Goal: Task Accomplishment & Management: Manage account settings

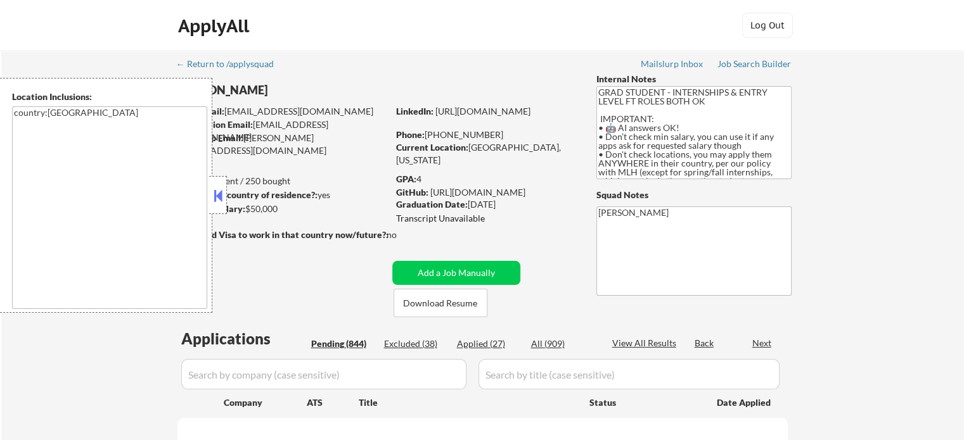
select select ""pending""
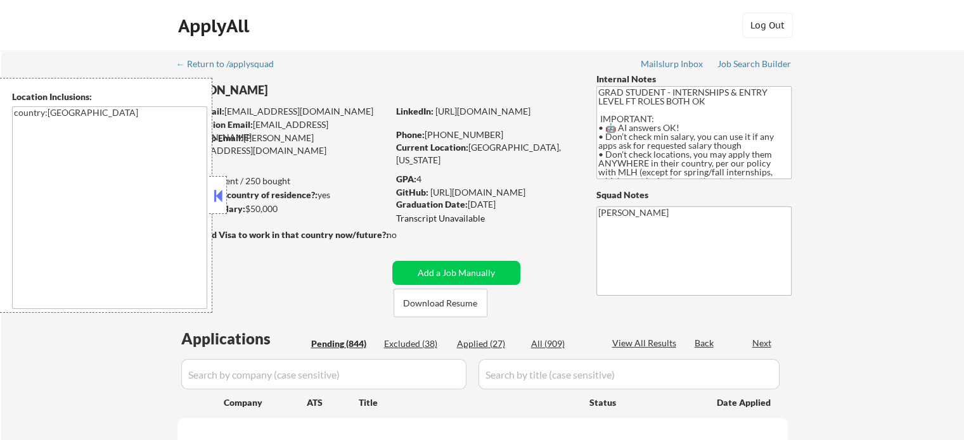
select select ""pending""
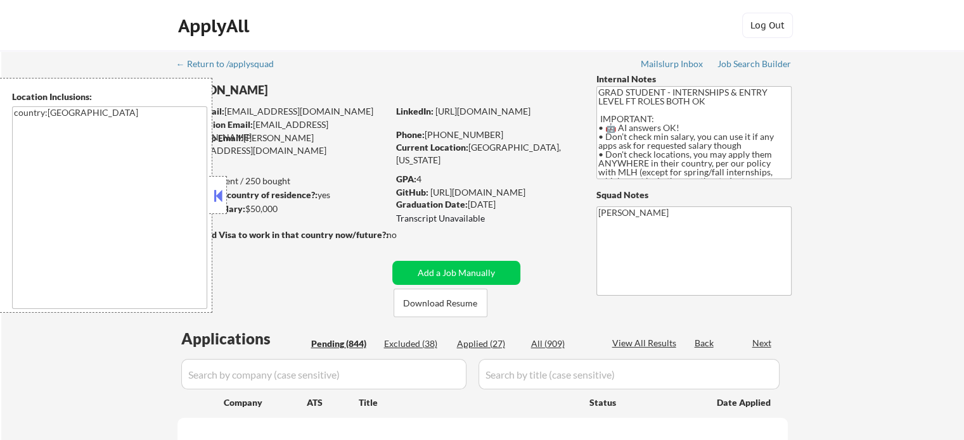
select select ""pending""
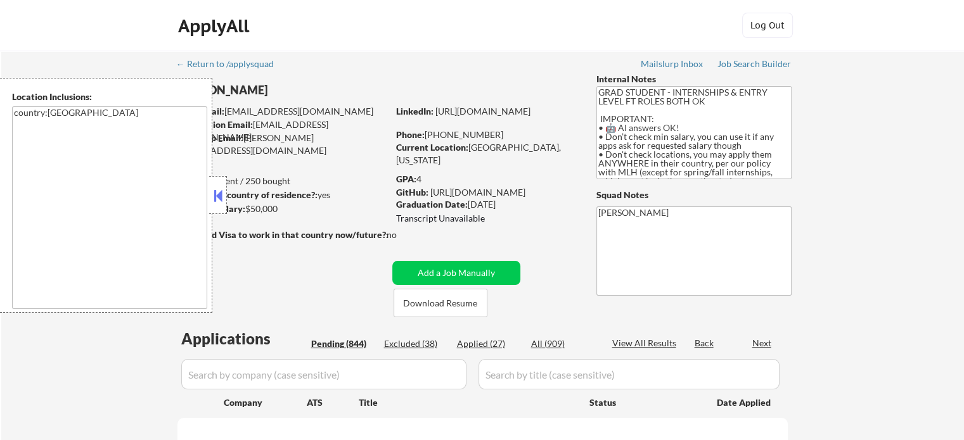
select select ""pending""
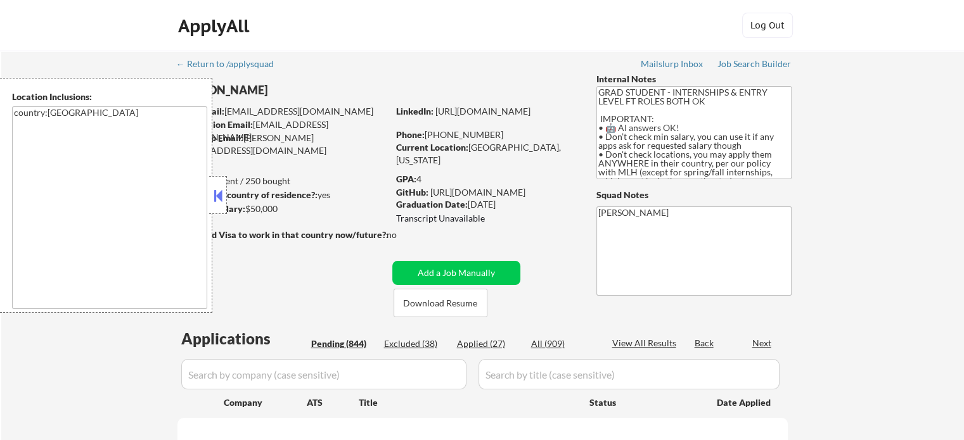
select select ""pending""
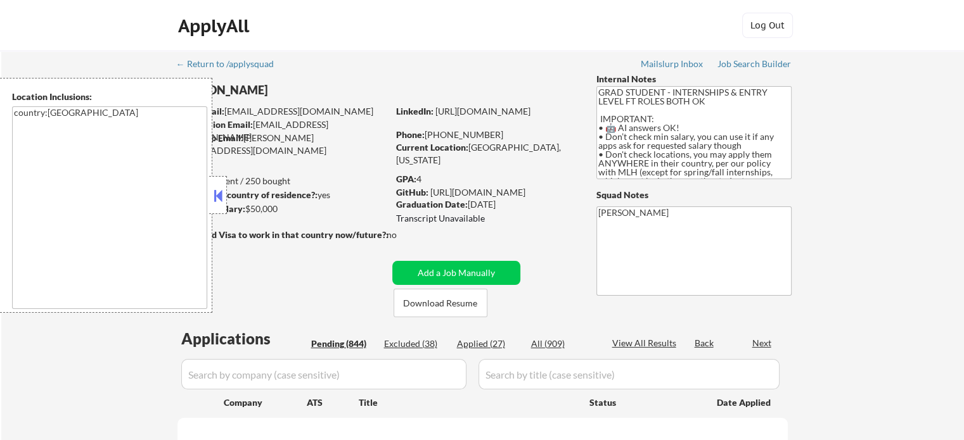
select select ""pending""
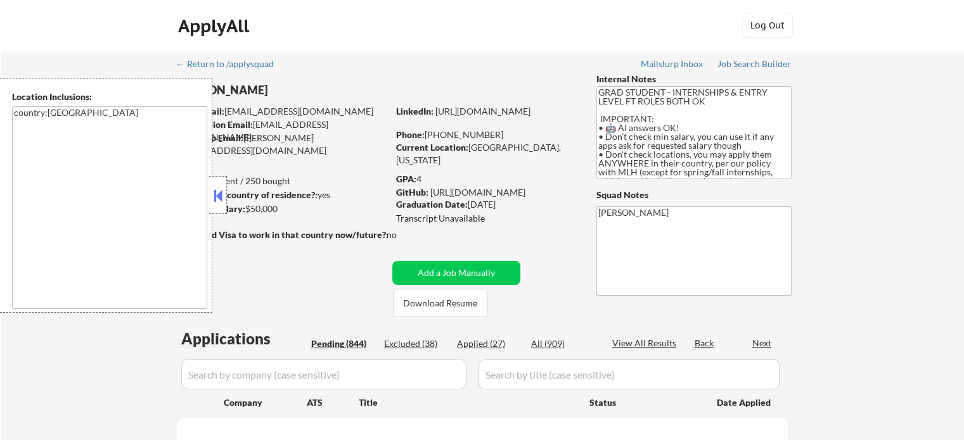
select select ""pending""
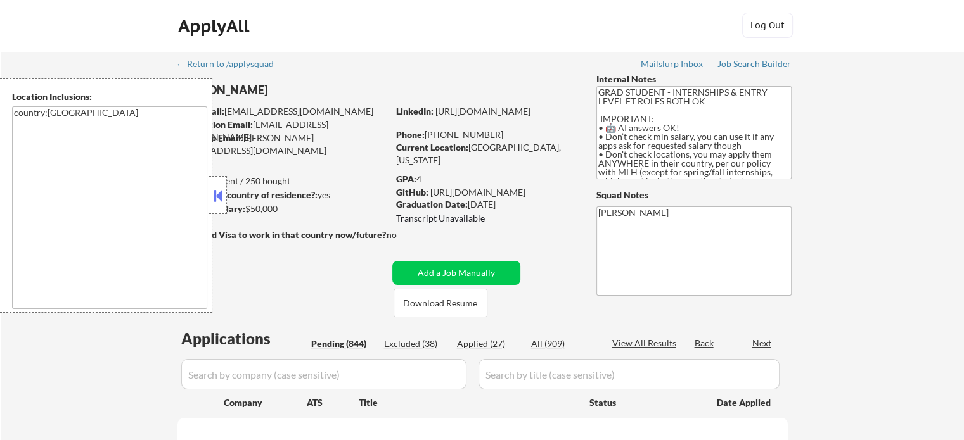
select select ""pending""
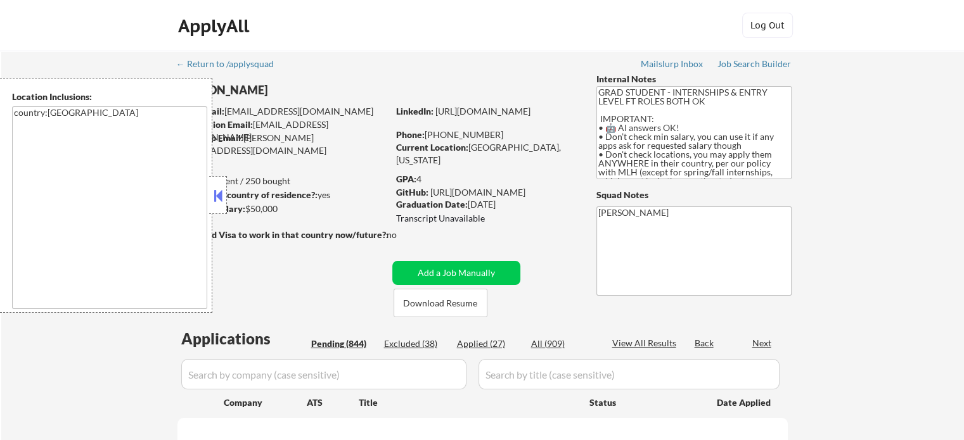
select select ""pending""
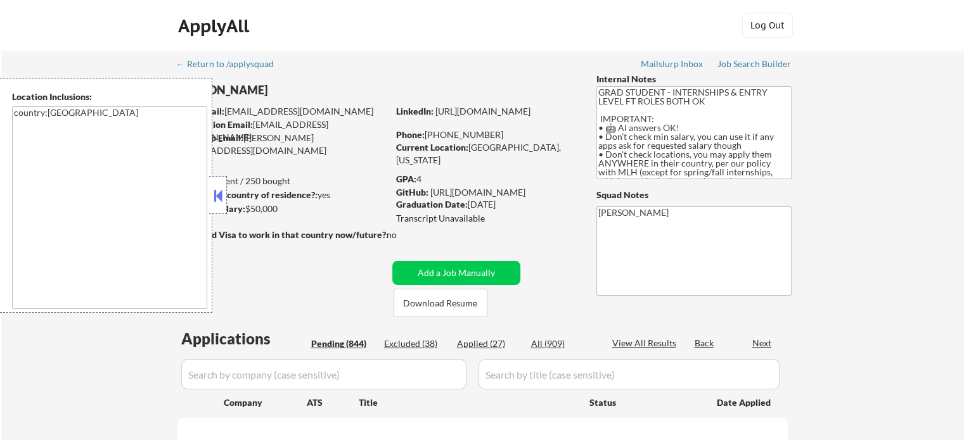
select select ""pending""
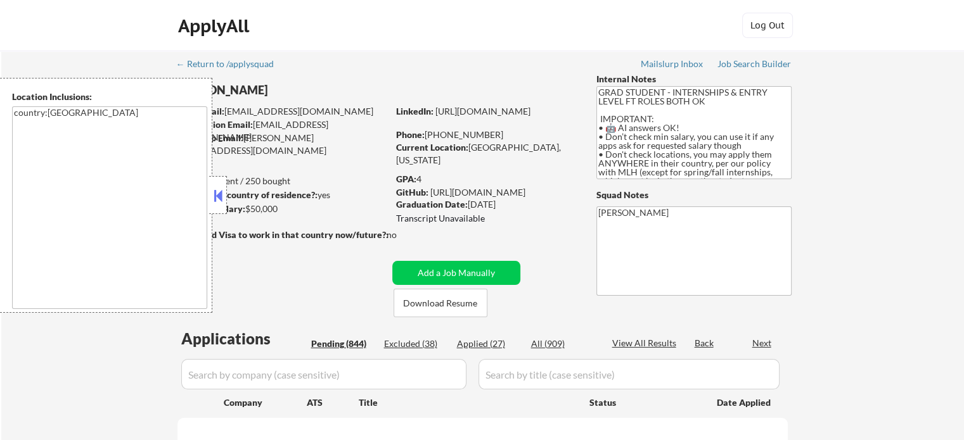
select select ""pending""
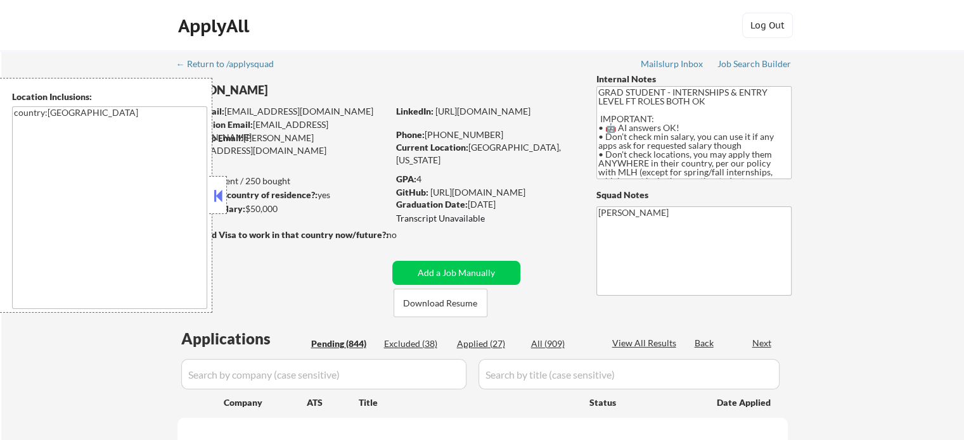
select select ""pending""
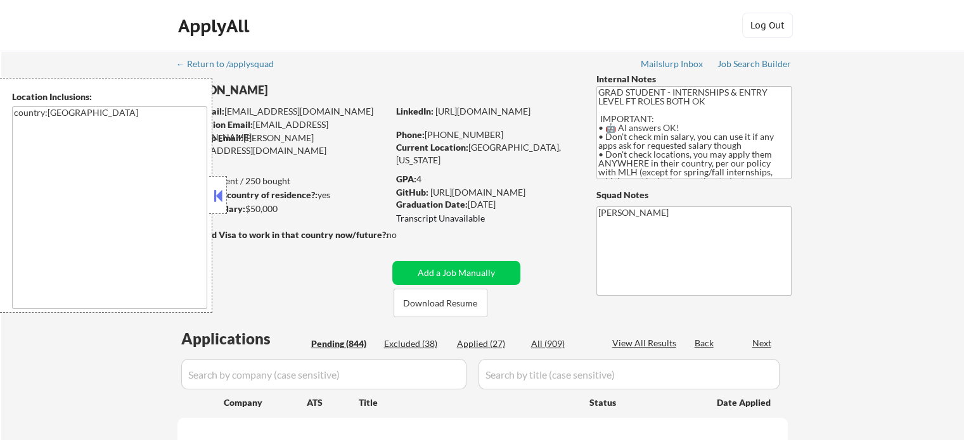
select select ""pending""
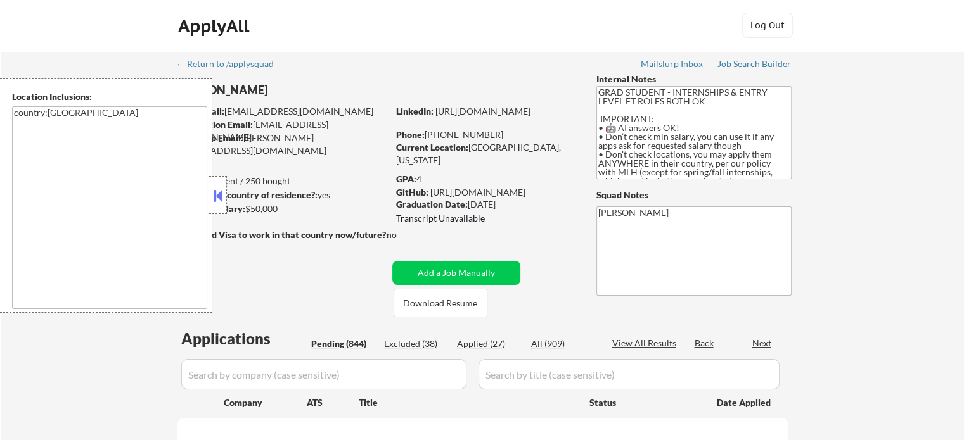
select select ""pending""
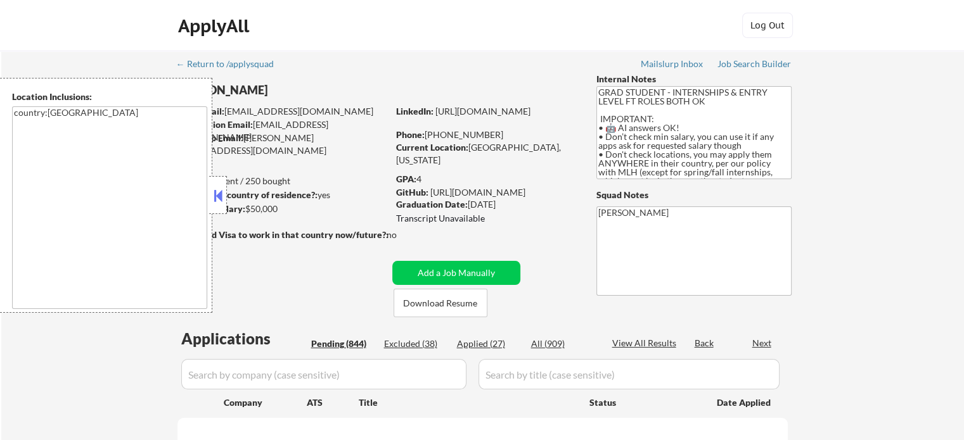
select select ""pending""
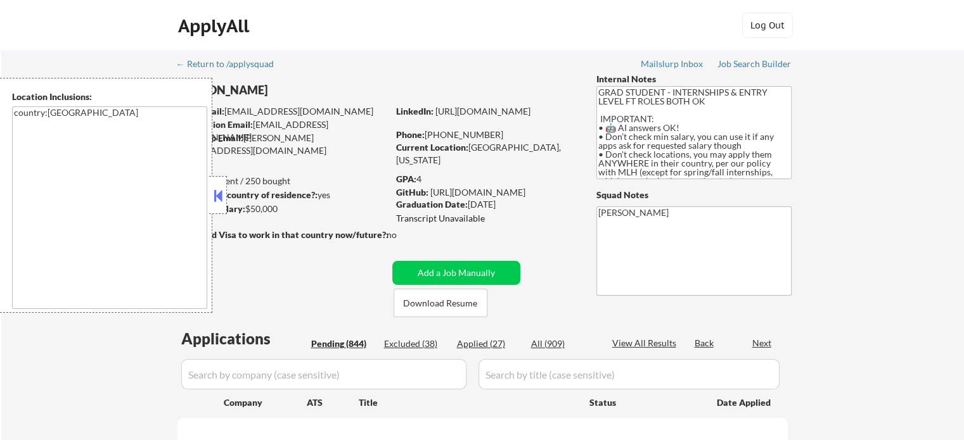
select select ""pending""
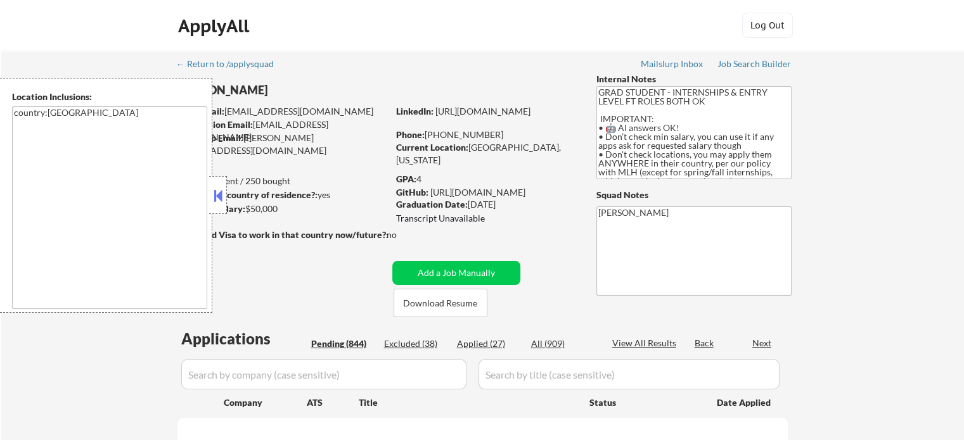
select select ""pending""
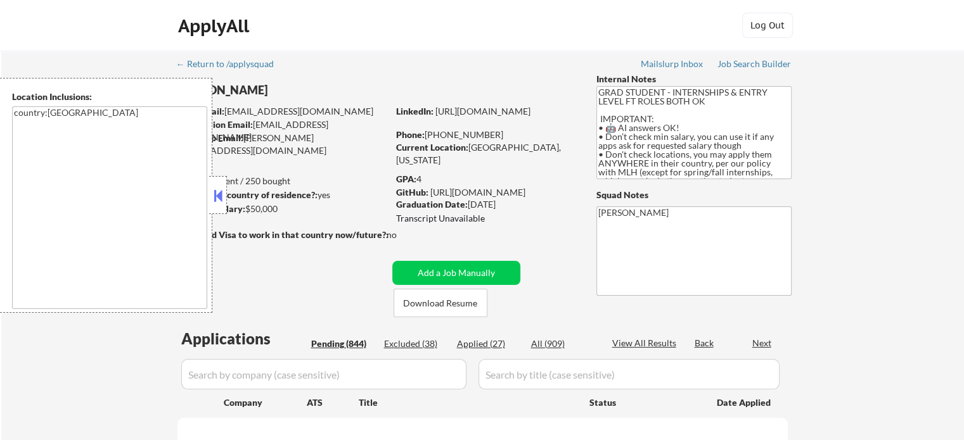
select select ""pending""
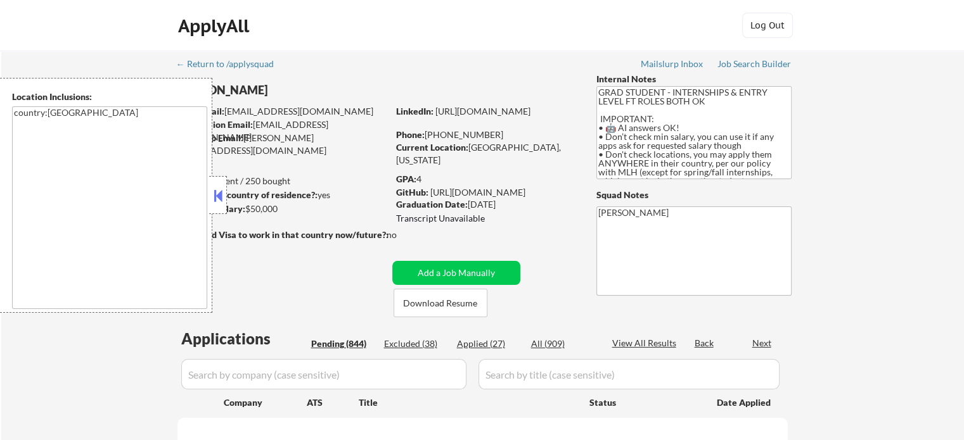
select select ""pending""
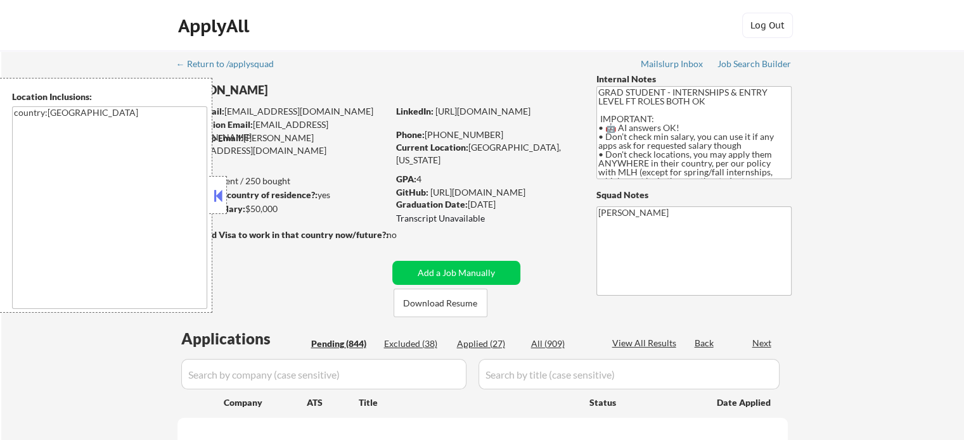
select select ""pending""
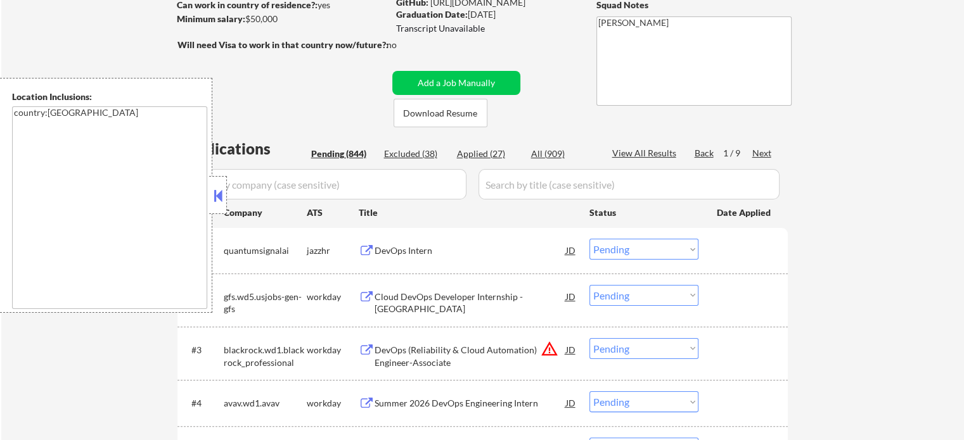
scroll to position [253, 0]
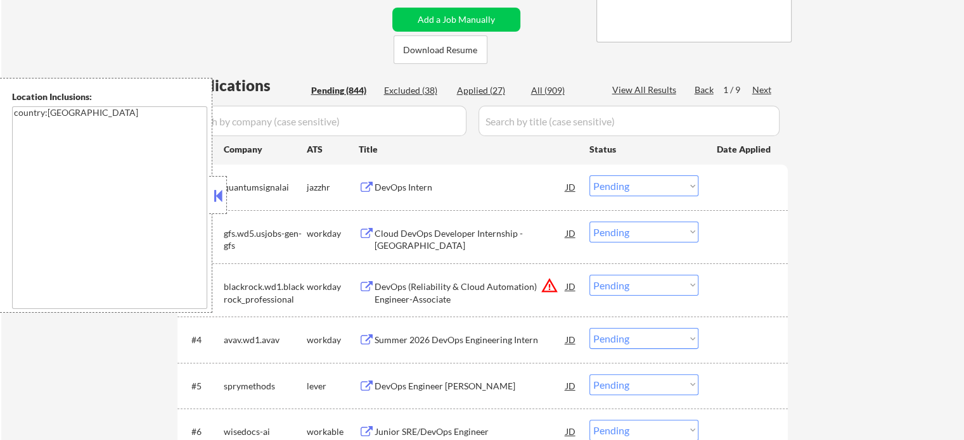
click at [400, 187] on div "DevOps Intern" at bounding box center [470, 187] width 191 height 13
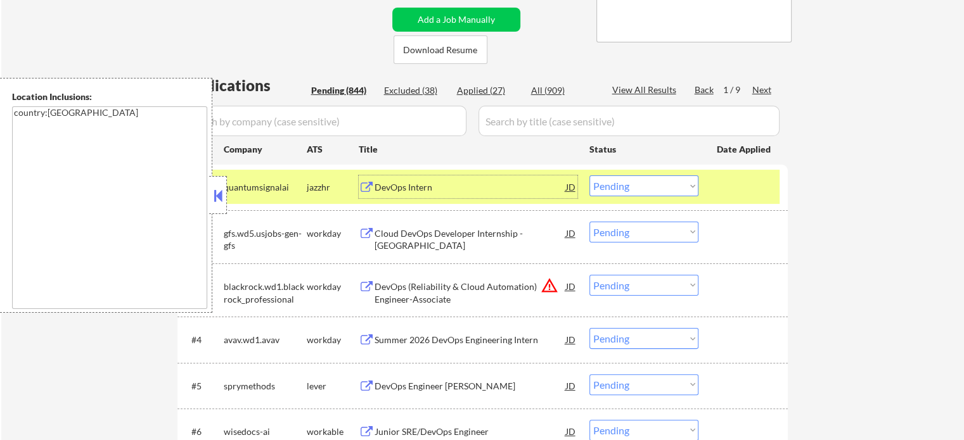
click at [752, 183] on div at bounding box center [745, 187] width 56 height 23
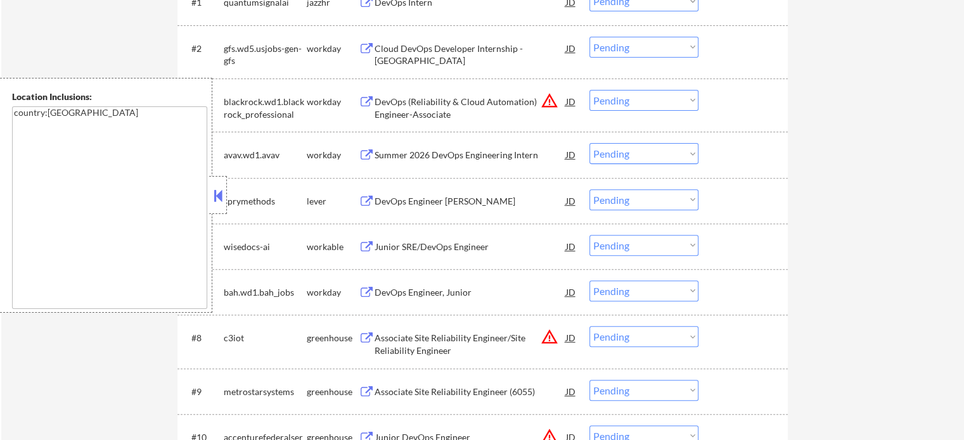
scroll to position [507, 0]
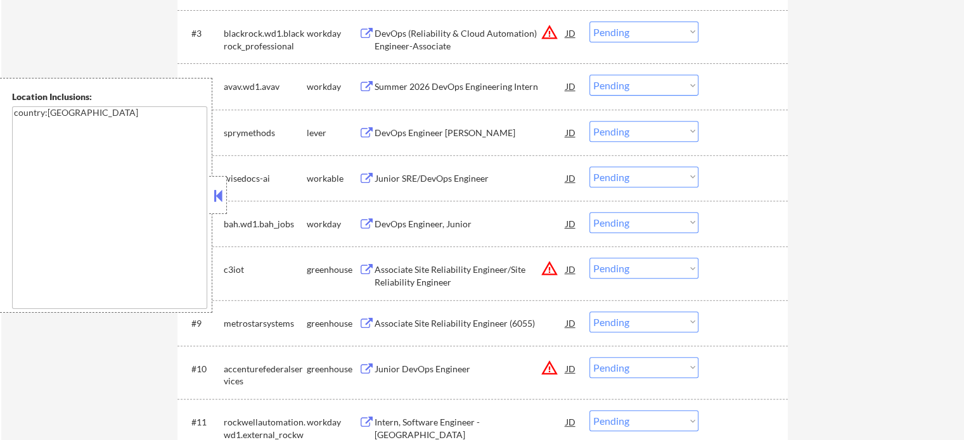
click at [387, 138] on div "DevOps Engineer [PERSON_NAME]" at bounding box center [470, 133] width 191 height 13
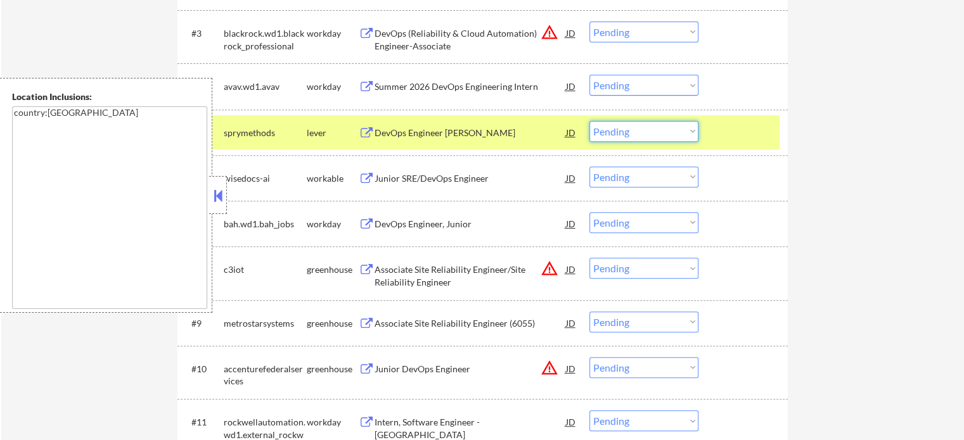
click at [646, 131] on select "Choose an option... Pending Applied Excluded (Questions) Excluded (Expired) Exc…" at bounding box center [643, 131] width 109 height 21
click at [589, 121] on select "Choose an option... Pending Applied Excluded (Questions) Excluded (Expired) Exc…" at bounding box center [643, 131] width 109 height 21
click at [739, 136] on div at bounding box center [745, 132] width 56 height 23
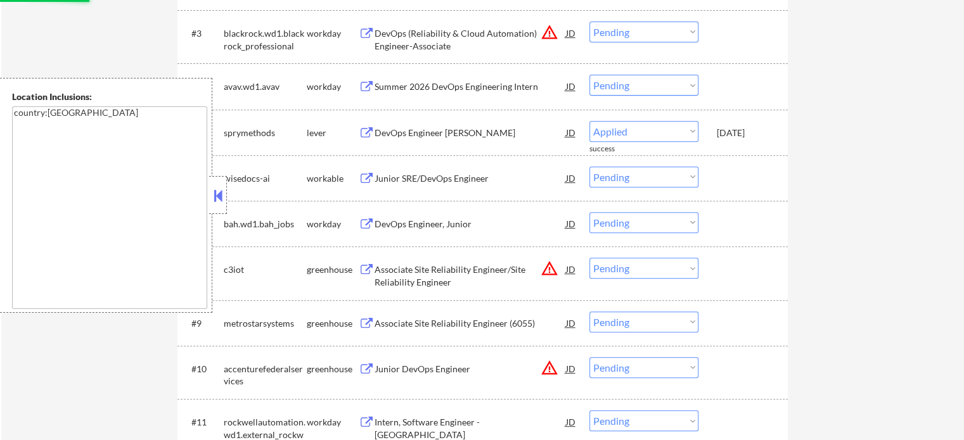
select select ""pending""
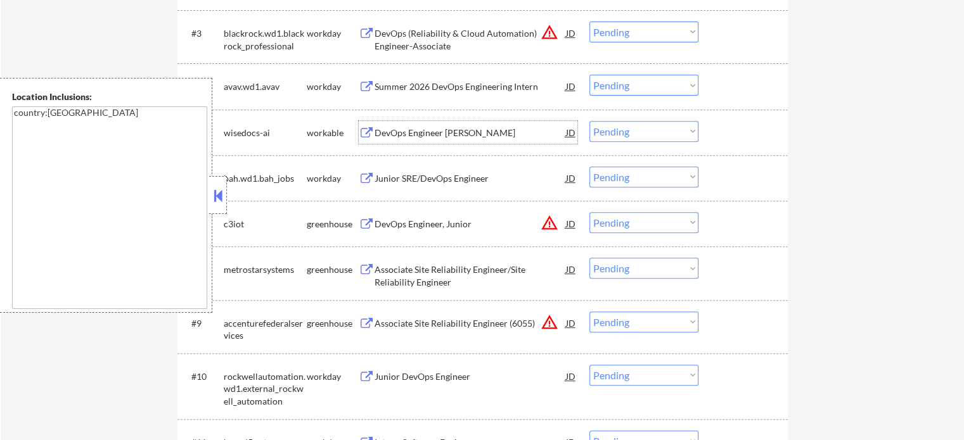
click at [434, 136] on div "DevOps Engineer [PERSON_NAME]" at bounding box center [470, 133] width 191 height 13
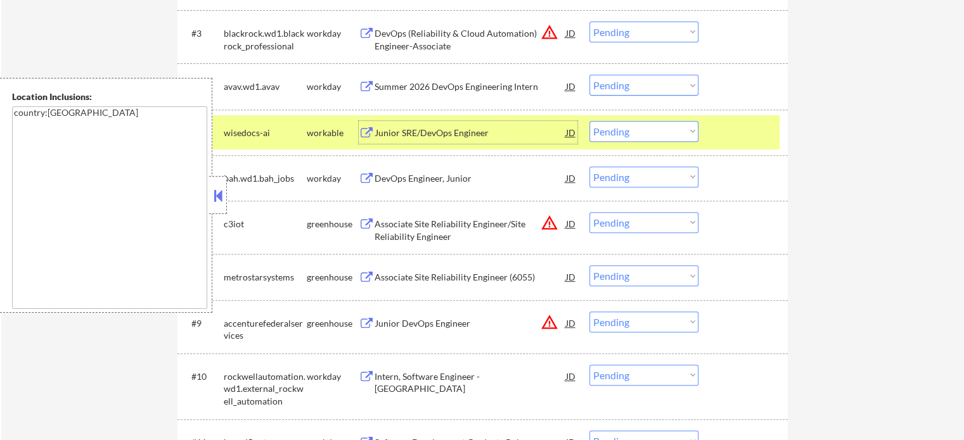
click at [766, 143] on div at bounding box center [745, 132] width 56 height 23
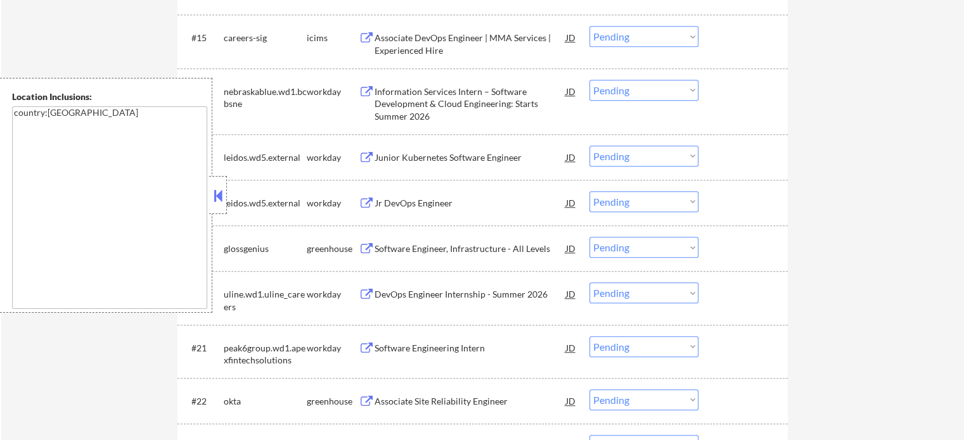
scroll to position [1141, 0]
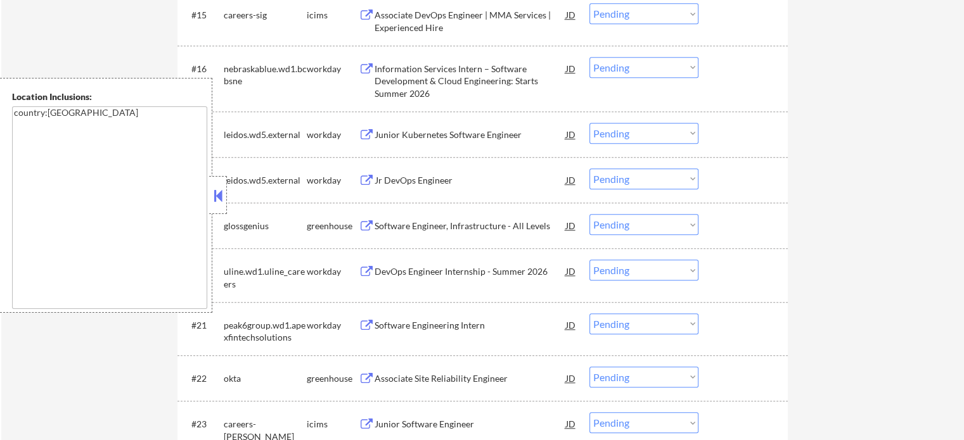
click at [478, 226] on div "Software Engineer, Infrastructure - All Levels" at bounding box center [470, 226] width 191 height 13
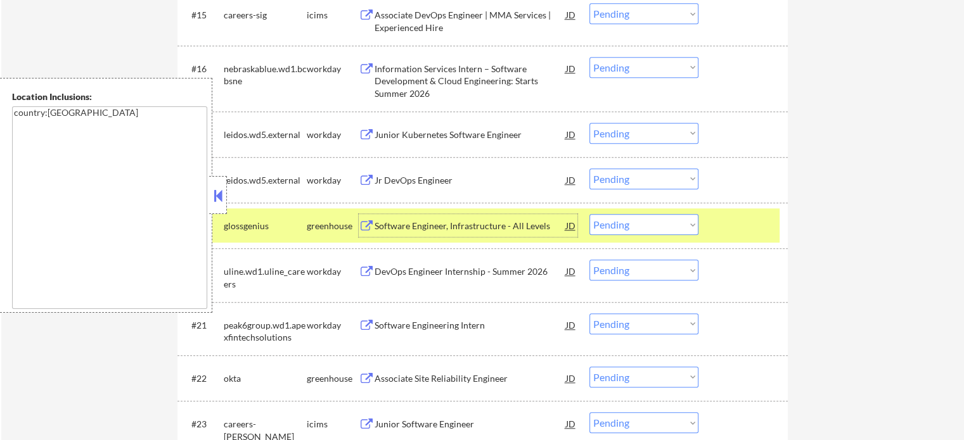
click at [616, 222] on select "Choose an option... Pending Applied Excluded (Questions) Excluded (Expired) Exc…" at bounding box center [643, 224] width 109 height 21
click at [589, 214] on select "Choose an option... Pending Applied Excluded (Questions) Excluded (Expired) Exc…" at bounding box center [643, 224] width 109 height 21
click at [740, 236] on div at bounding box center [745, 225] width 56 height 23
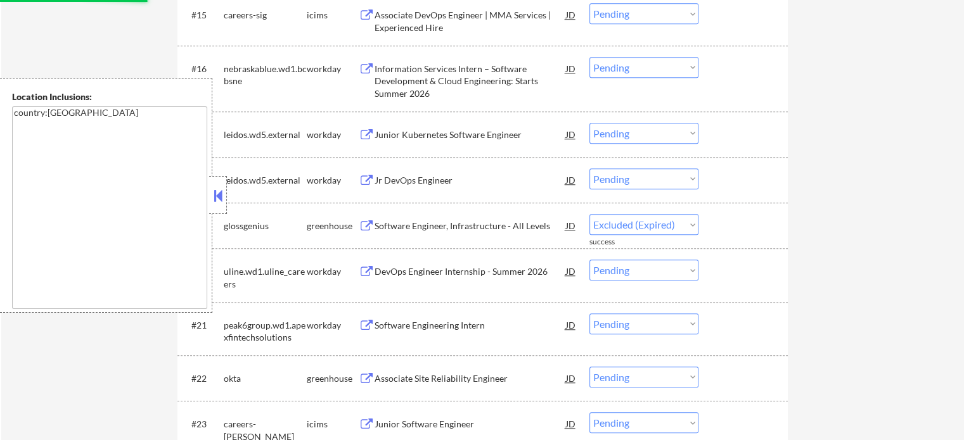
select select ""pending""
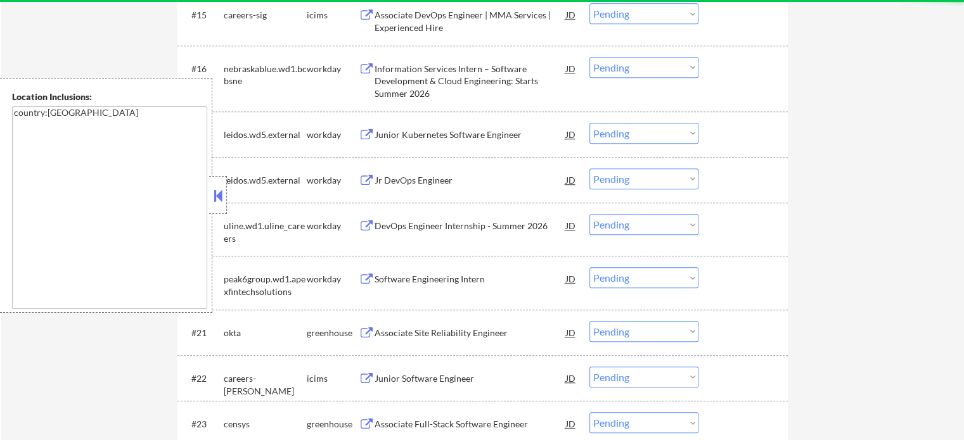
click at [445, 329] on div "Associate Site Reliability Engineer" at bounding box center [470, 333] width 191 height 13
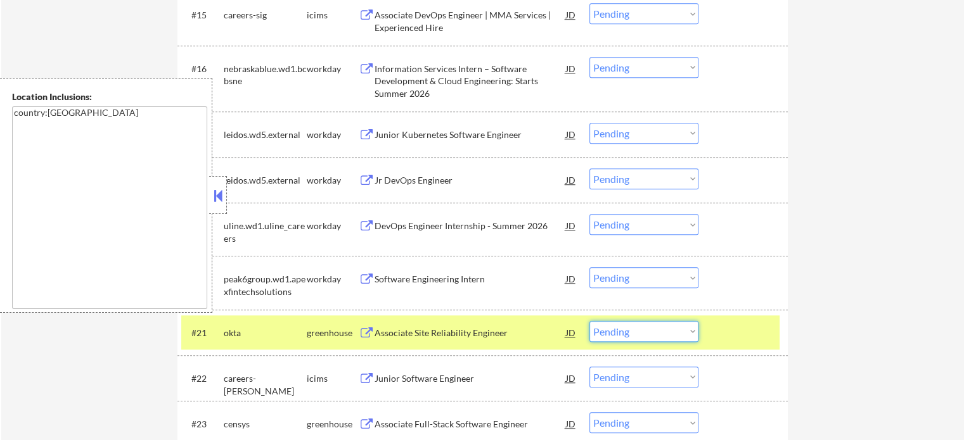
click at [641, 325] on select "Choose an option... Pending Applied Excluded (Questions) Excluded (Expired) Exc…" at bounding box center [643, 331] width 109 height 21
click at [589, 321] on select "Choose an option... Pending Applied Excluded (Questions) Excluded (Expired) Exc…" at bounding box center [643, 331] width 109 height 21
click at [748, 327] on div at bounding box center [745, 332] width 56 height 23
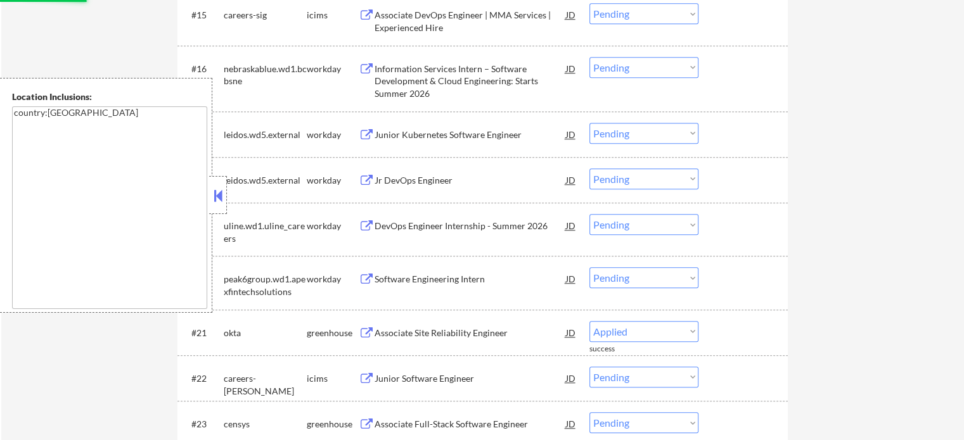
select select ""pending""
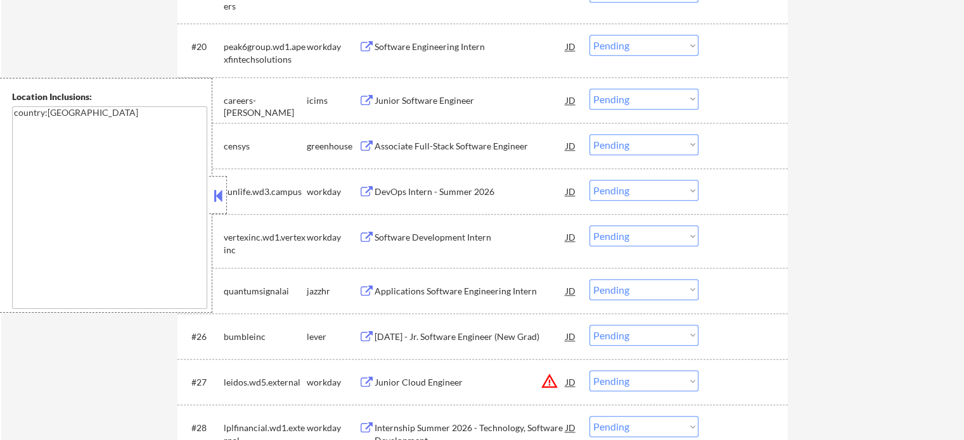
scroll to position [1394, 0]
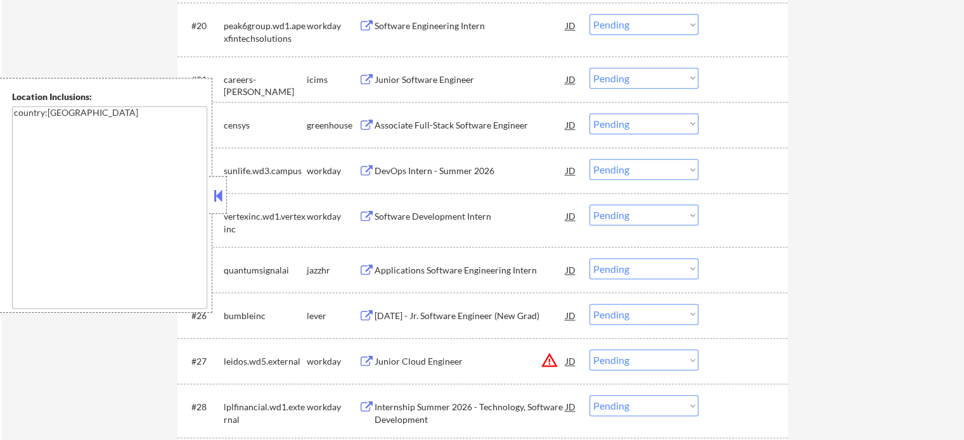
click at [399, 311] on div "[DATE] - Jr. Software Engineer (New Grad)" at bounding box center [470, 316] width 191 height 13
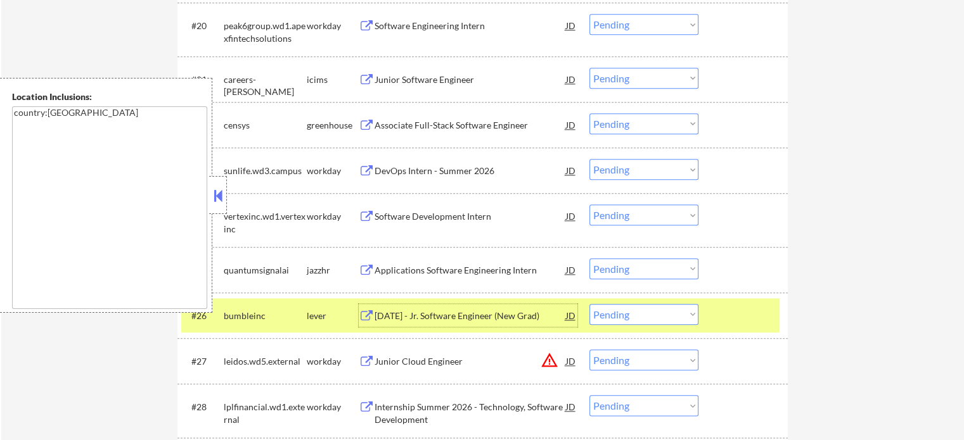
click at [729, 311] on div at bounding box center [745, 315] width 56 height 23
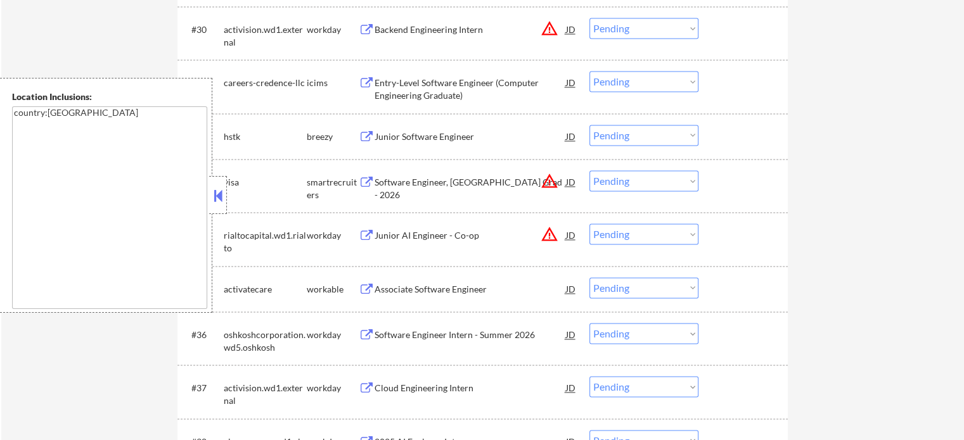
scroll to position [1901, 0]
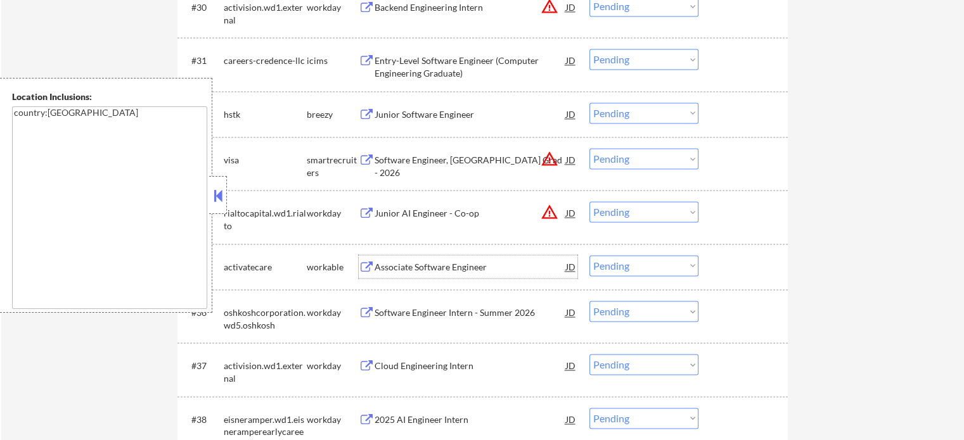
click at [420, 269] on div "Associate Software Engineer" at bounding box center [470, 267] width 191 height 13
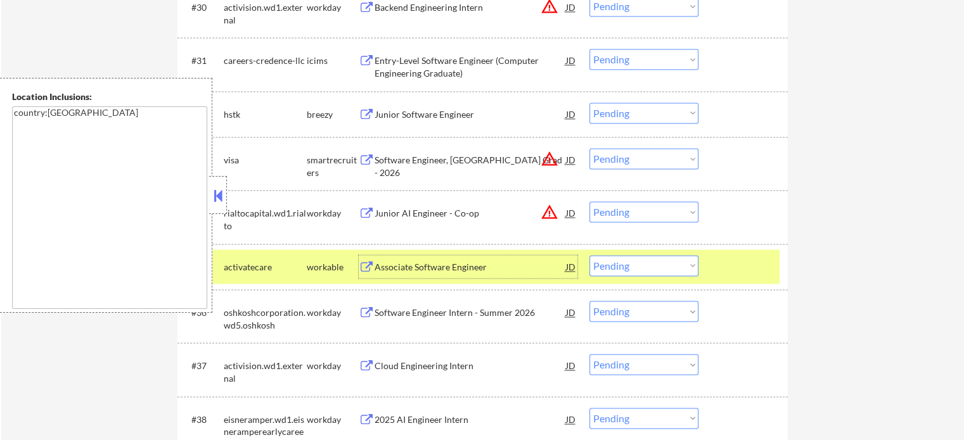
click at [641, 268] on select "Choose an option... Pending Applied Excluded (Questions) Excluded (Expired) Exc…" at bounding box center [643, 265] width 109 height 21
click at [589, 255] on select "Choose an option... Pending Applied Excluded (Questions) Excluded (Expired) Exc…" at bounding box center [643, 265] width 109 height 21
click at [724, 273] on div at bounding box center [745, 266] width 56 height 23
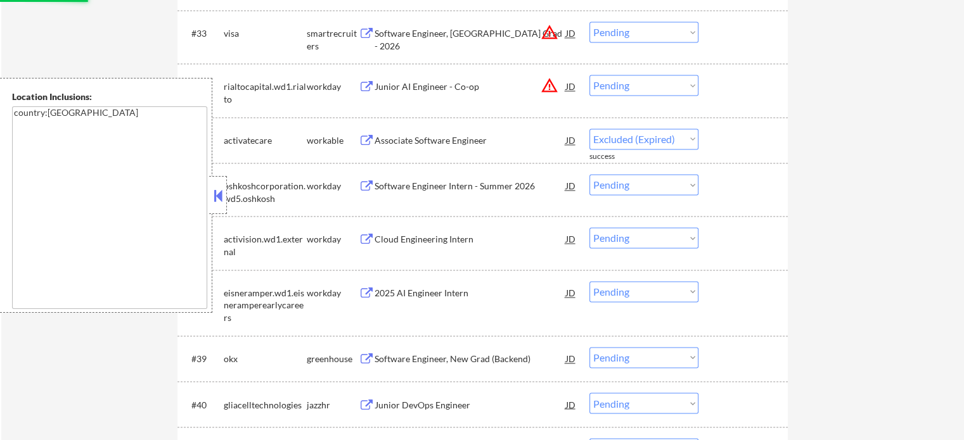
select select ""pending""
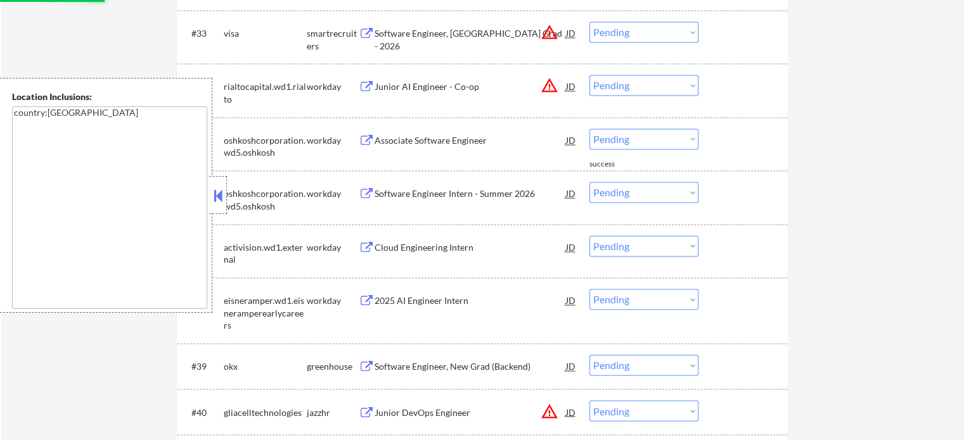
scroll to position [2091, 0]
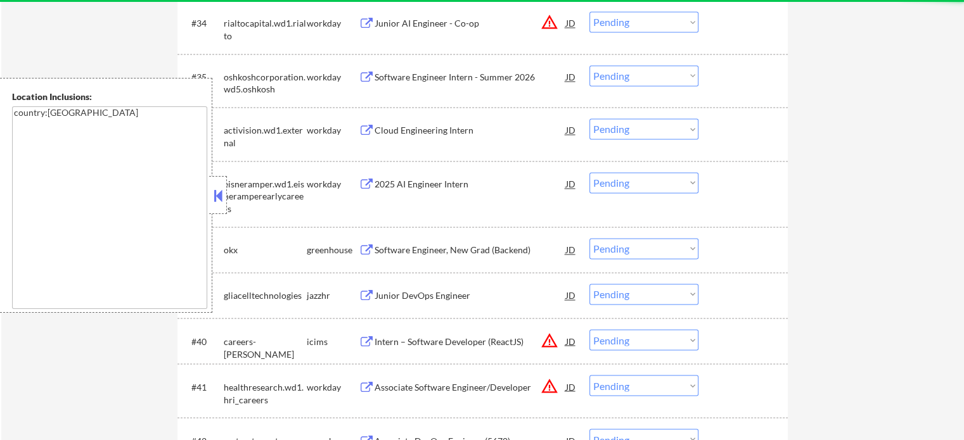
click at [414, 255] on div "Software Engineer, New Grad (Backend)" at bounding box center [470, 250] width 191 height 13
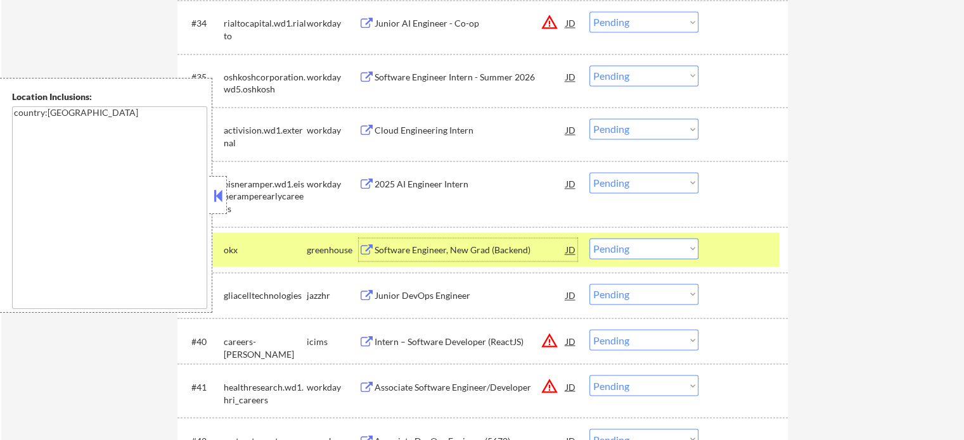
click at [754, 248] on div at bounding box center [745, 249] width 56 height 23
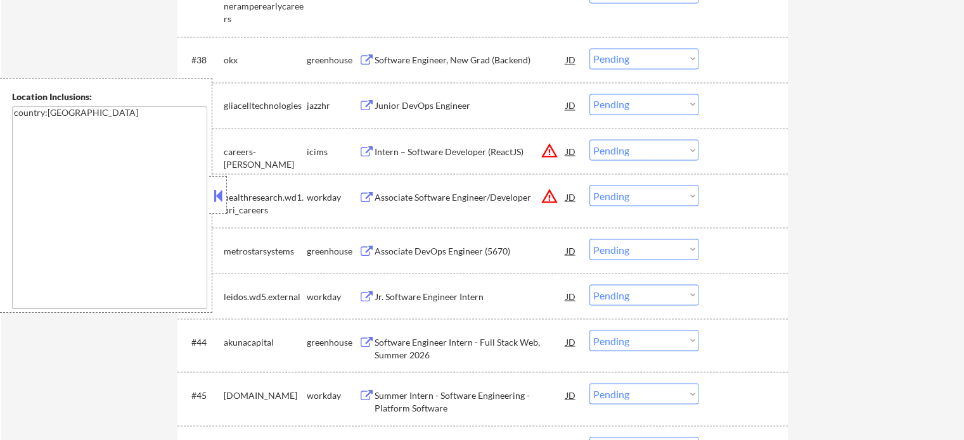
scroll to position [2345, 0]
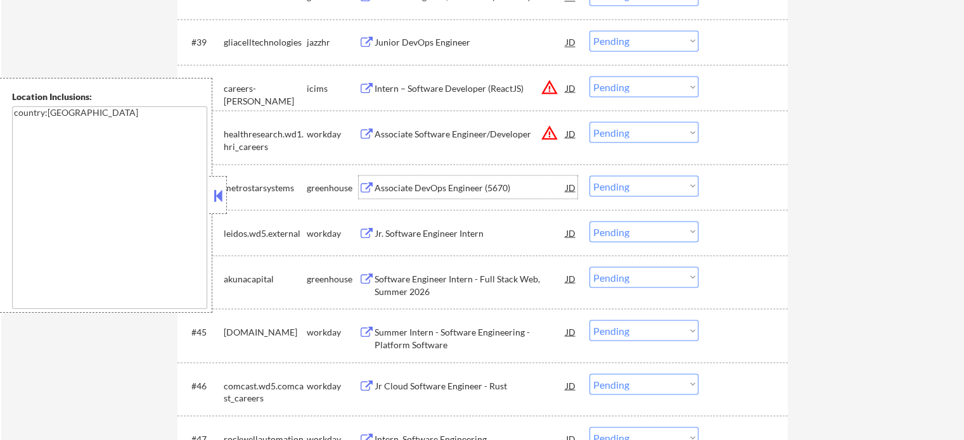
click at [449, 188] on div "Associate DevOps Engineer (5670)" at bounding box center [470, 187] width 191 height 13
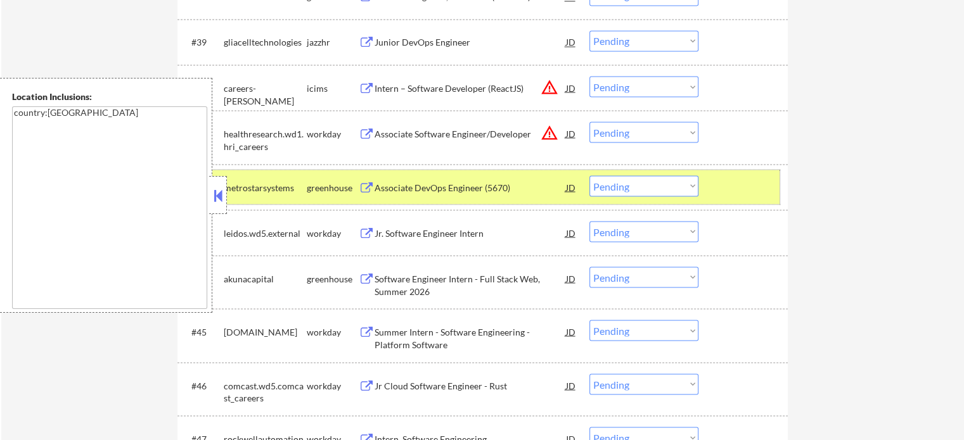
drag, startPoint x: 733, startPoint y: 192, endPoint x: 570, endPoint y: 211, distance: 164.6
click at [717, 190] on div at bounding box center [745, 187] width 56 height 23
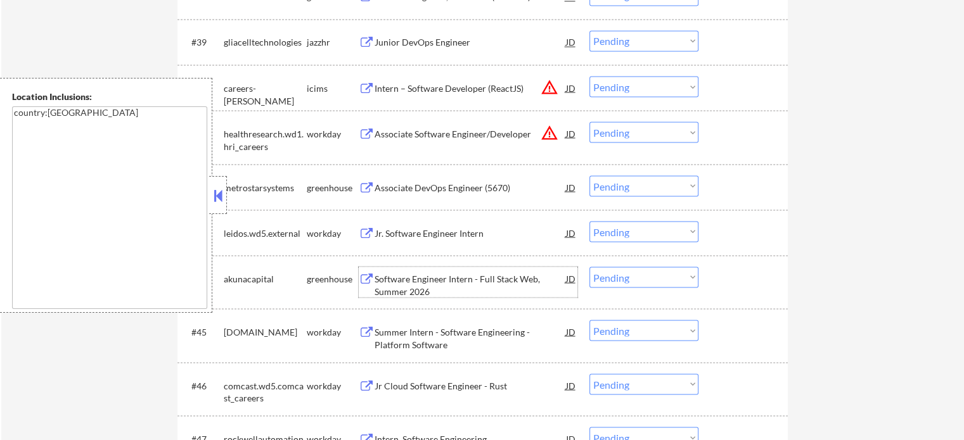
click at [504, 295] on div "Software Engineer Intern - Full Stack Web, Summer 2026" at bounding box center [470, 285] width 191 height 25
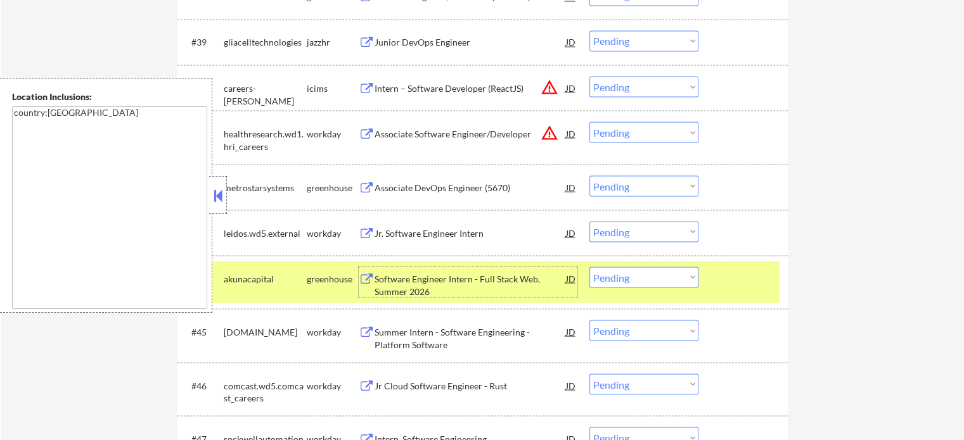
click at [743, 281] on div at bounding box center [745, 278] width 56 height 23
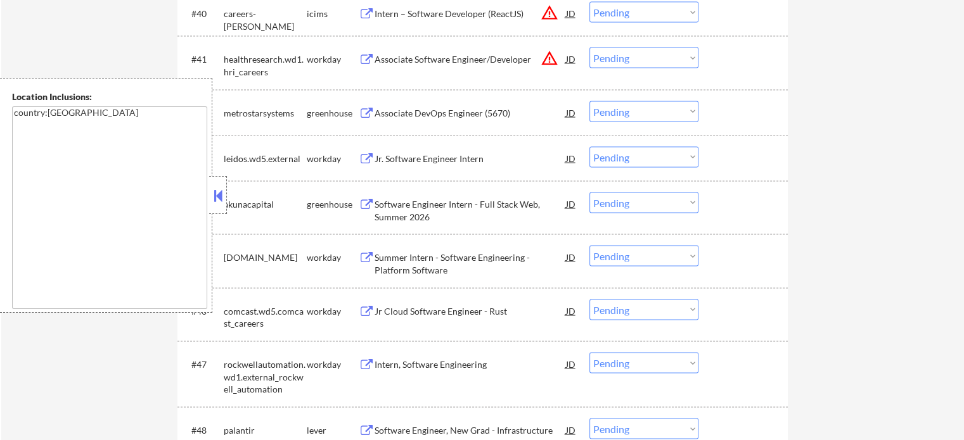
scroll to position [2535, 0]
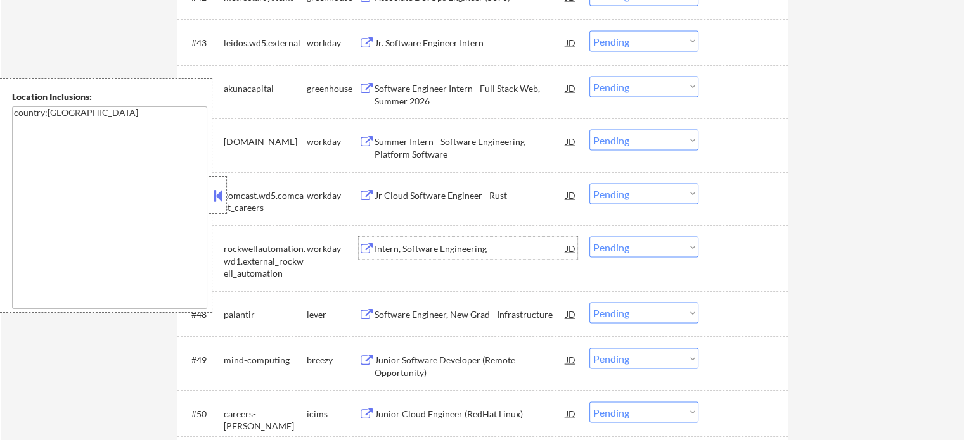
click at [401, 255] on div "Intern, Software Engineering" at bounding box center [470, 248] width 191 height 23
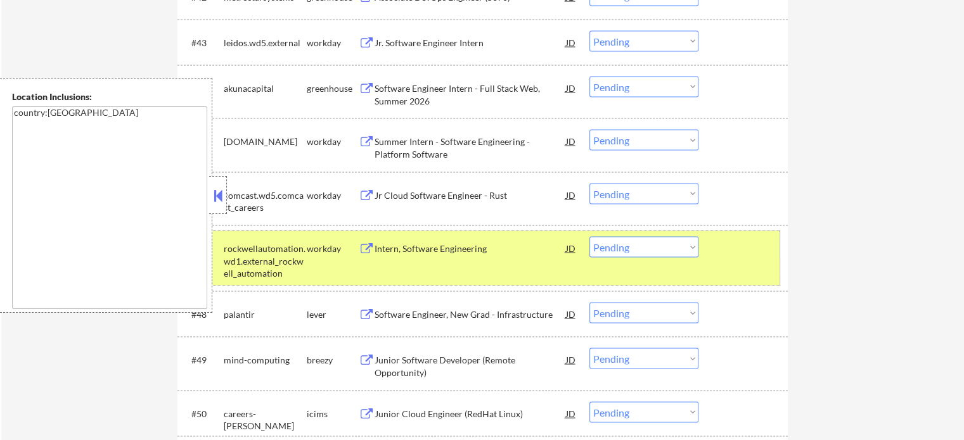
drag, startPoint x: 655, startPoint y: 276, endPoint x: 549, endPoint y: 274, distance: 105.9
click at [654, 276] on div "#47 rockwellautomation.wd1.external_rockwell_automation workday Intern, Softwar…" at bounding box center [480, 258] width 598 height 55
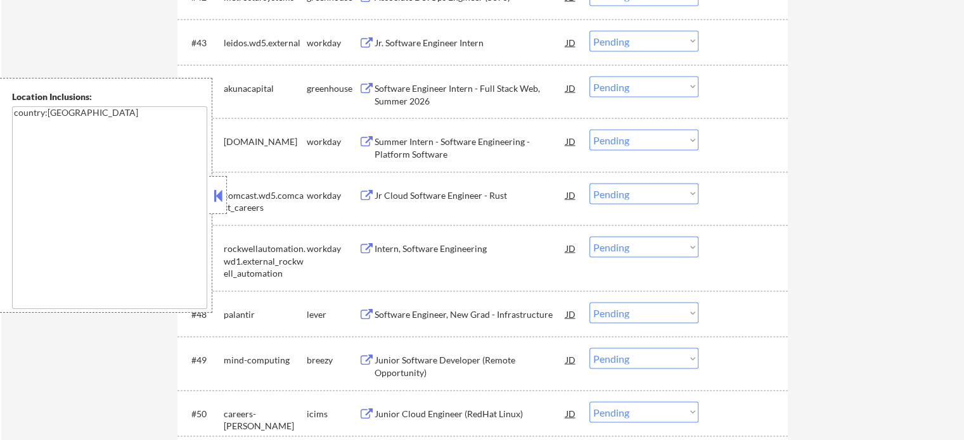
click at [481, 324] on div "Software Engineer, New Grad - Infrastructure" at bounding box center [470, 314] width 191 height 23
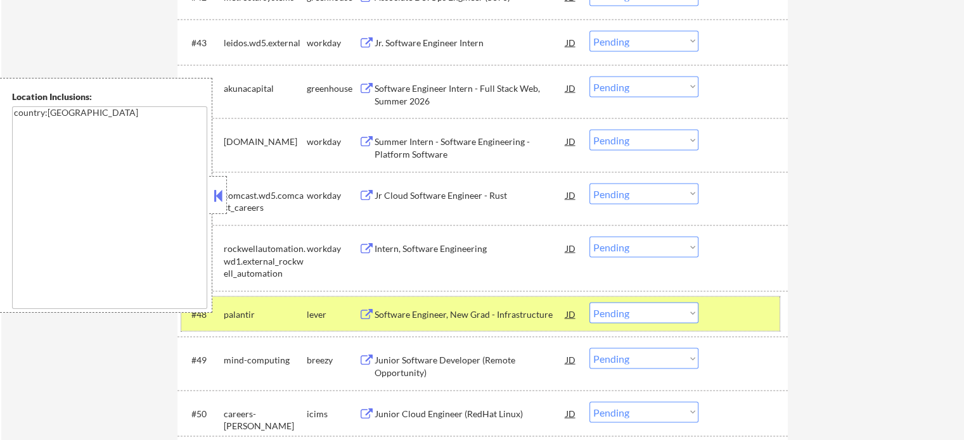
click at [768, 322] on div at bounding box center [745, 314] width 56 height 23
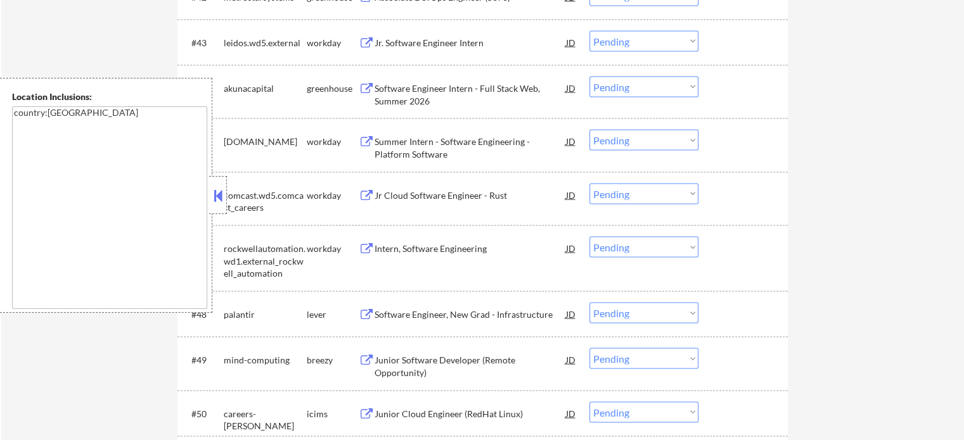
click at [472, 362] on div "Junior Software Developer (Remote Opportunity)" at bounding box center [470, 366] width 191 height 25
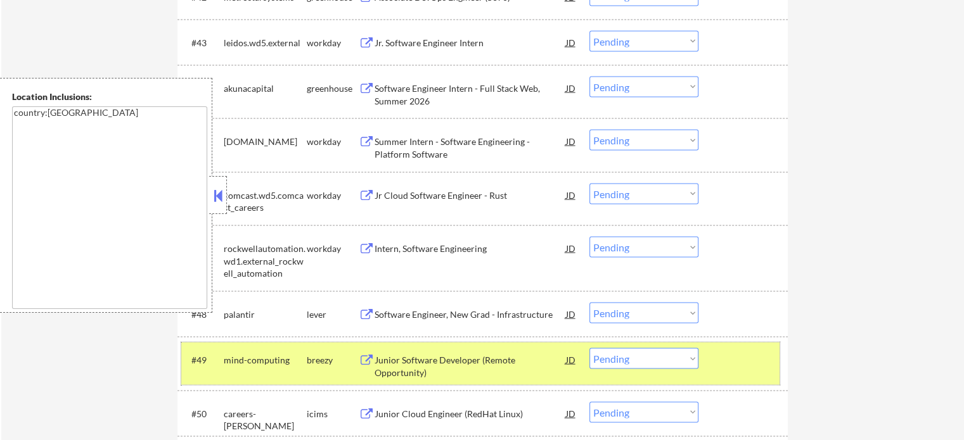
click at [738, 357] on div at bounding box center [745, 360] width 56 height 23
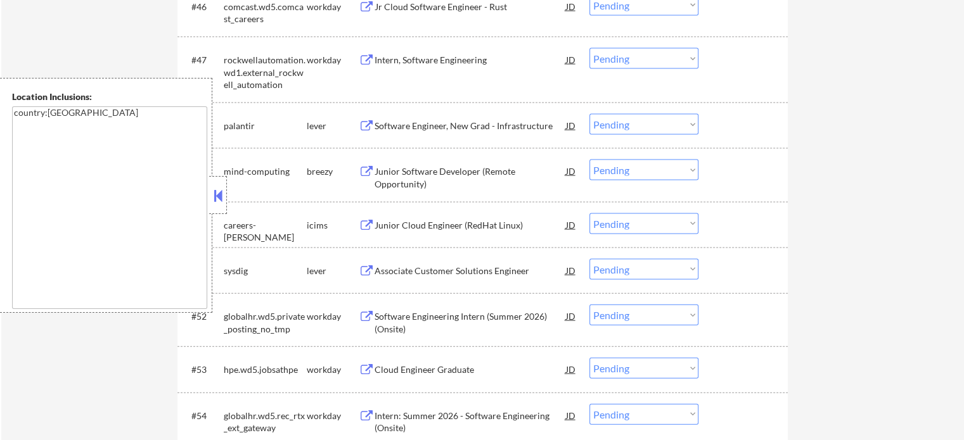
scroll to position [2725, 0]
click at [404, 266] on div "Associate Customer Solutions Engineer" at bounding box center [470, 270] width 191 height 13
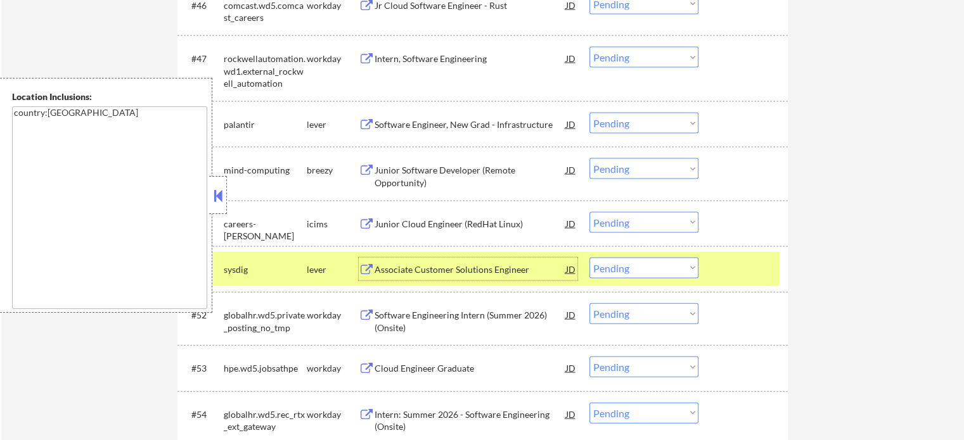
click at [752, 274] on div at bounding box center [745, 269] width 56 height 23
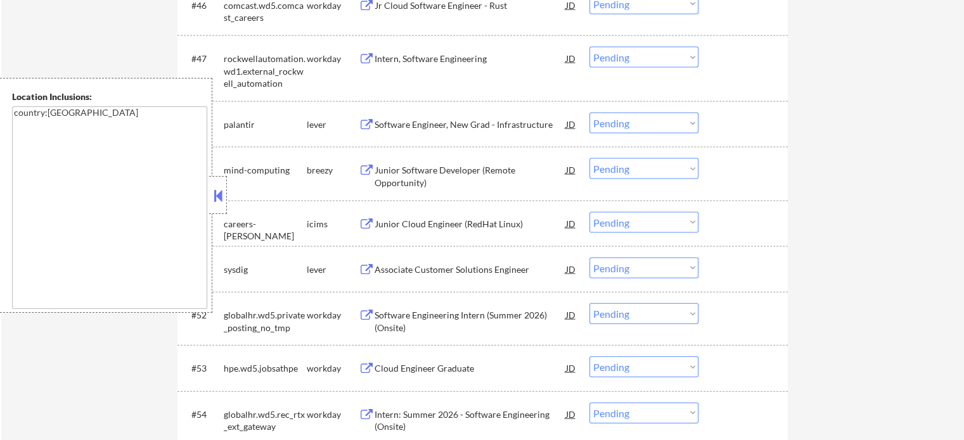
click at [506, 216] on div "Junior Cloud Engineer (RedHat Linux)" at bounding box center [470, 223] width 191 height 23
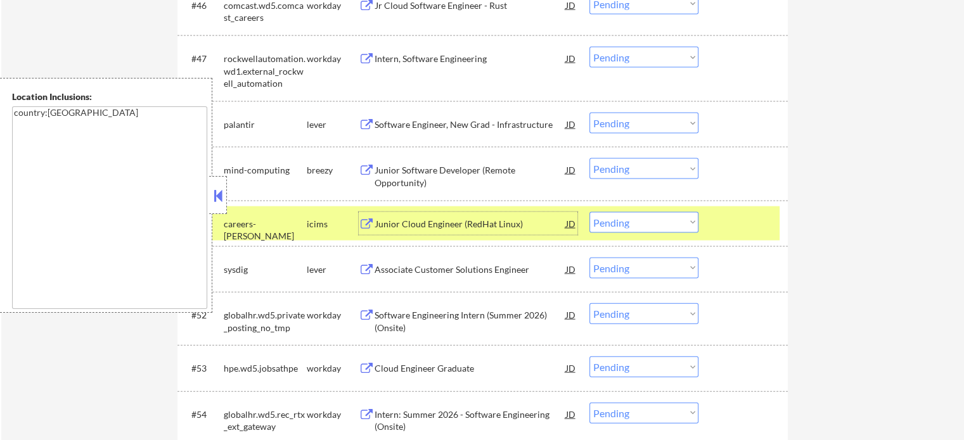
click at [731, 214] on div at bounding box center [745, 223] width 56 height 23
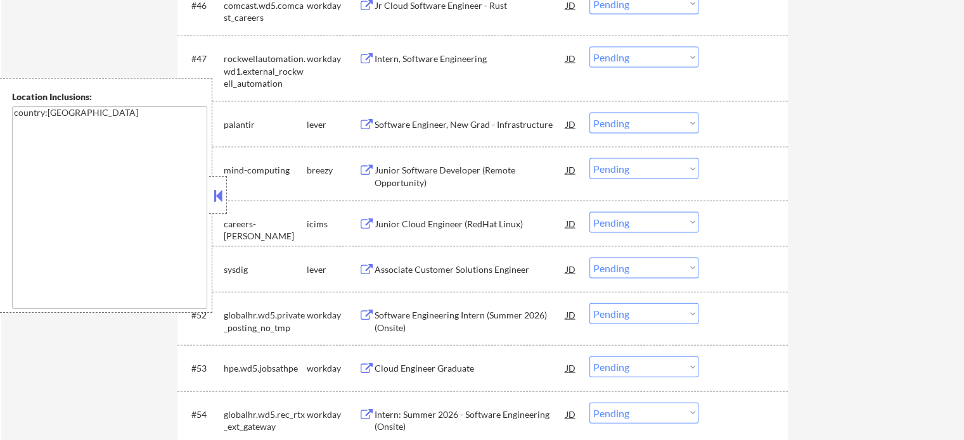
click at [482, 271] on div "Associate Customer Solutions Engineer" at bounding box center [470, 270] width 191 height 13
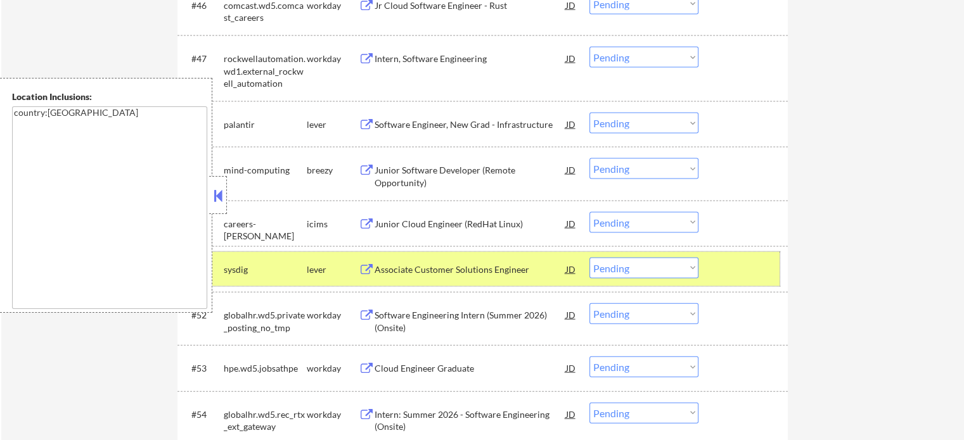
click at [752, 264] on div at bounding box center [745, 269] width 56 height 23
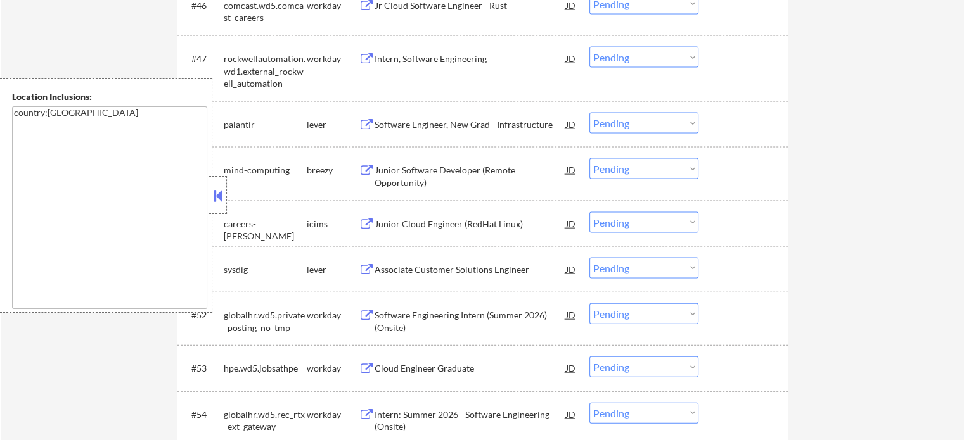
scroll to position [2788, 0]
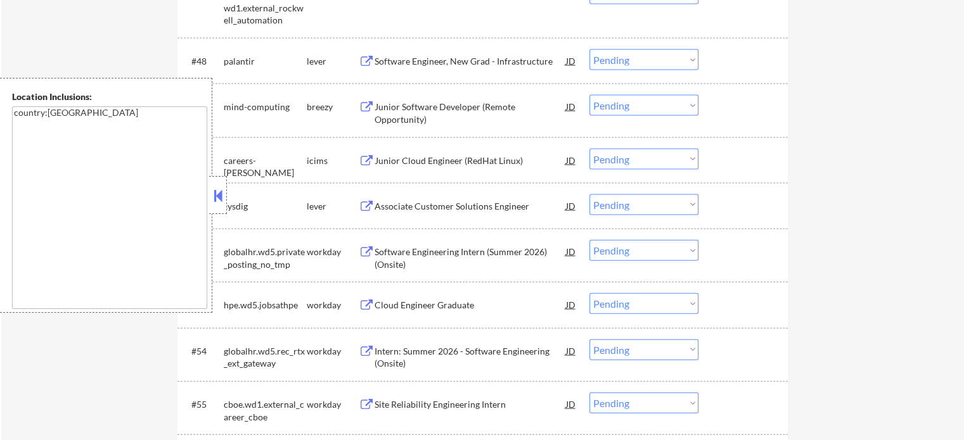
click at [438, 305] on div "Cloud Engineer Graduate" at bounding box center [470, 305] width 191 height 13
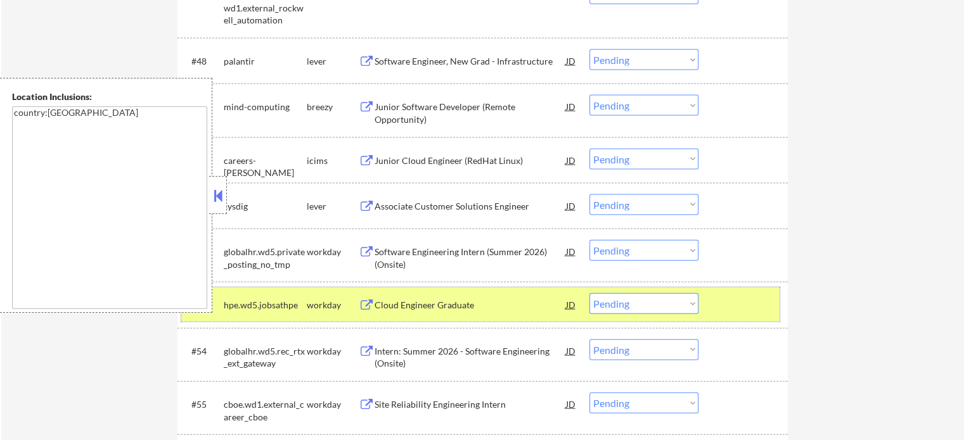
drag, startPoint x: 755, startPoint y: 296, endPoint x: 691, endPoint y: 300, distance: 63.5
click at [743, 295] on div at bounding box center [745, 304] width 56 height 23
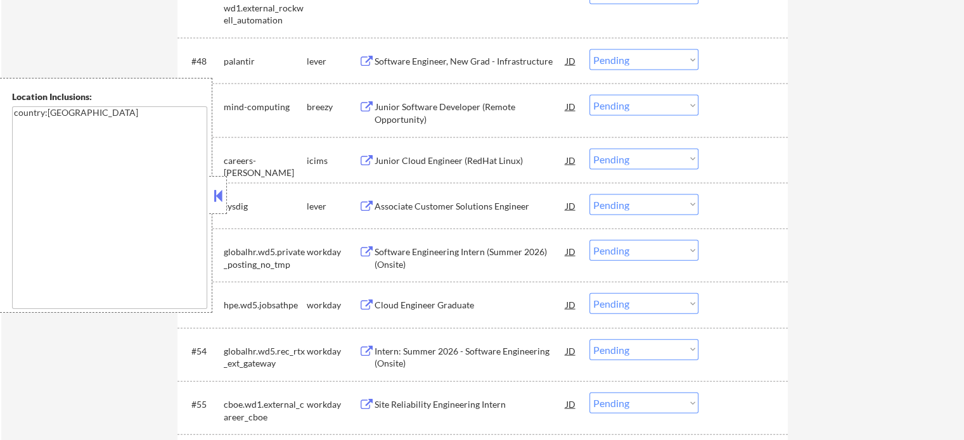
scroll to position [2915, 0]
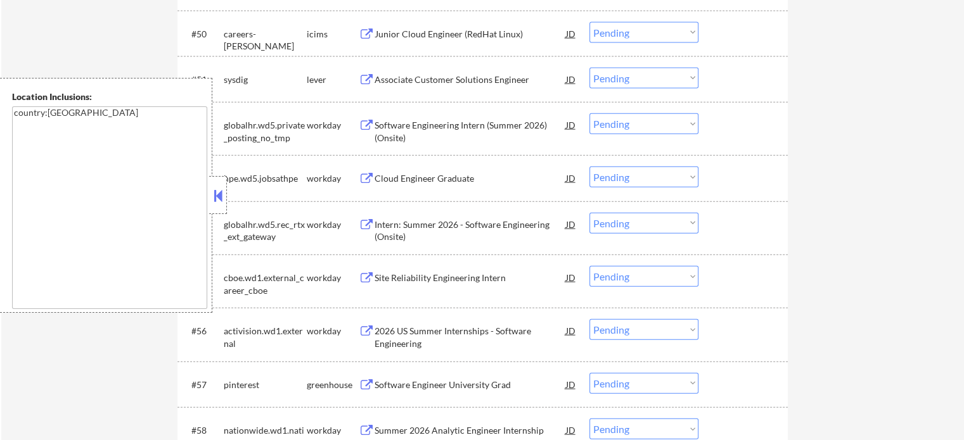
click at [456, 228] on div "Intern: Summer 2026 - Software Engineering (Onsite)" at bounding box center [470, 231] width 191 height 25
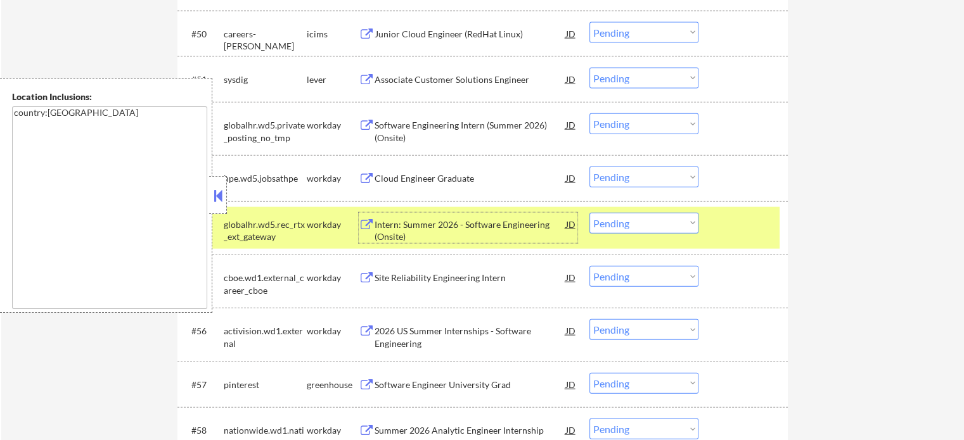
drag, startPoint x: 757, startPoint y: 237, endPoint x: 684, endPoint y: 264, distance: 77.0
click at [754, 237] on div "#54 globalhr.wd5.rec_rtx_ext_gateway workday Intern: Summer 2026 - Software Eng…" at bounding box center [480, 228] width 598 height 42
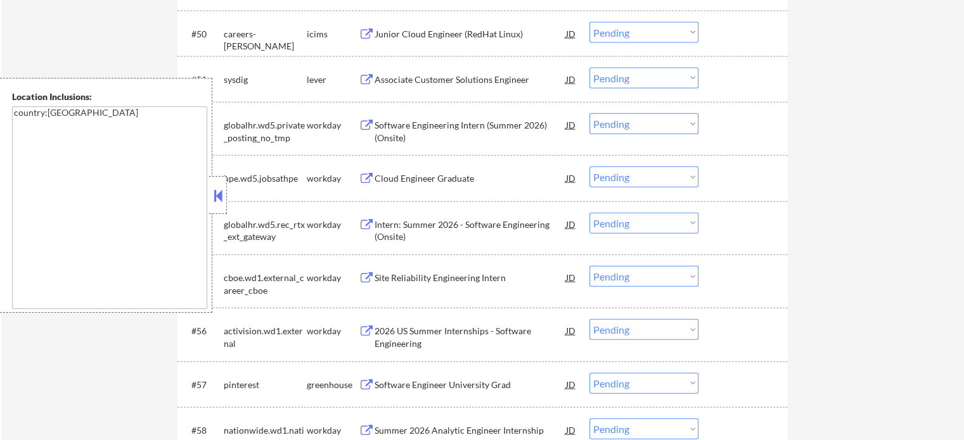
click at [481, 273] on div "Site Reliability Engineering Intern" at bounding box center [470, 278] width 191 height 13
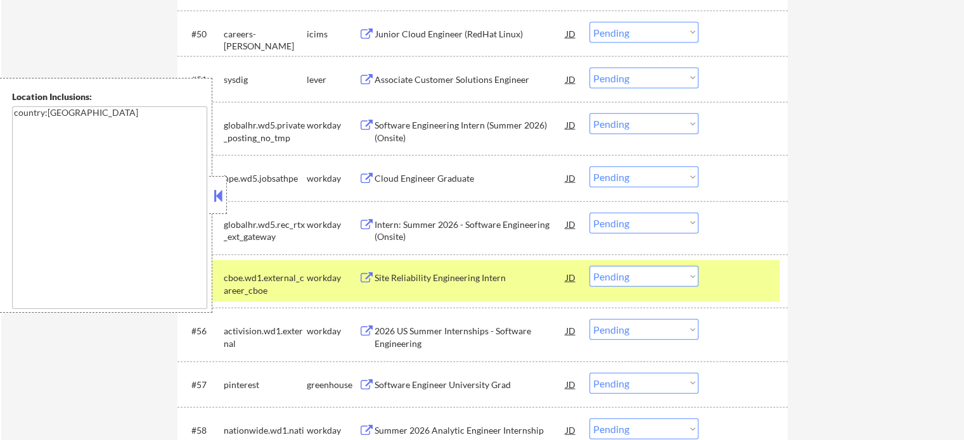
click at [712, 304] on div "#55 cboe.wd1.external_career_cboe workday Site Reliability Engineering Intern J…" at bounding box center [482, 281] width 610 height 53
click at [755, 295] on div "#55 cboe.wd1.external_career_cboe workday Site Reliability Engineering Intern J…" at bounding box center [480, 281] width 598 height 42
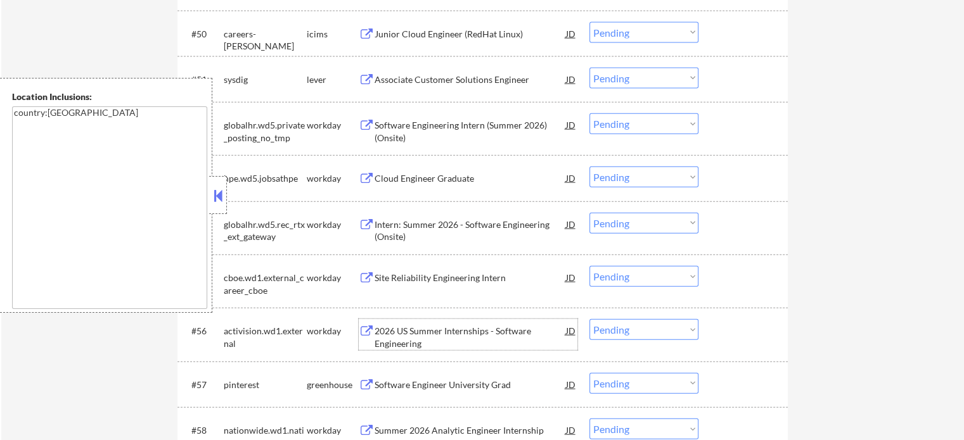
click at [449, 342] on div "2026 US Summer Internships - Software Engineering" at bounding box center [470, 337] width 191 height 25
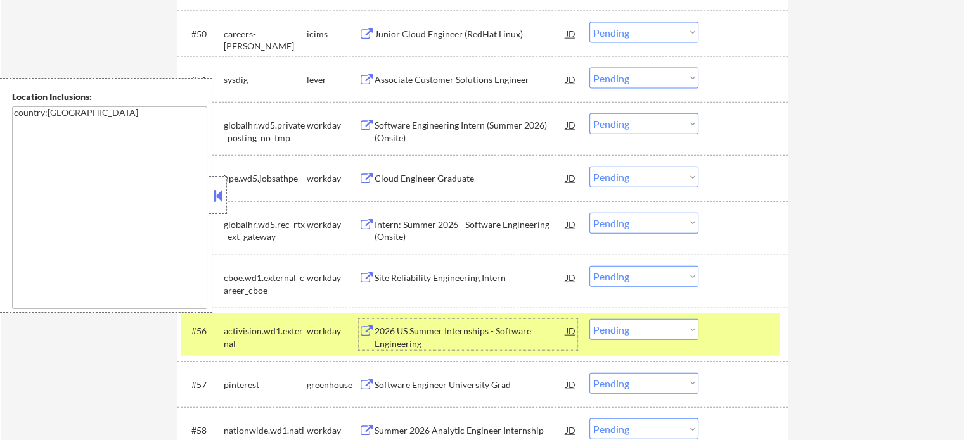
click at [713, 345] on div "#56 activision.wd1.external workday 2026 US Summer Internships - Software Engin…" at bounding box center [480, 335] width 598 height 42
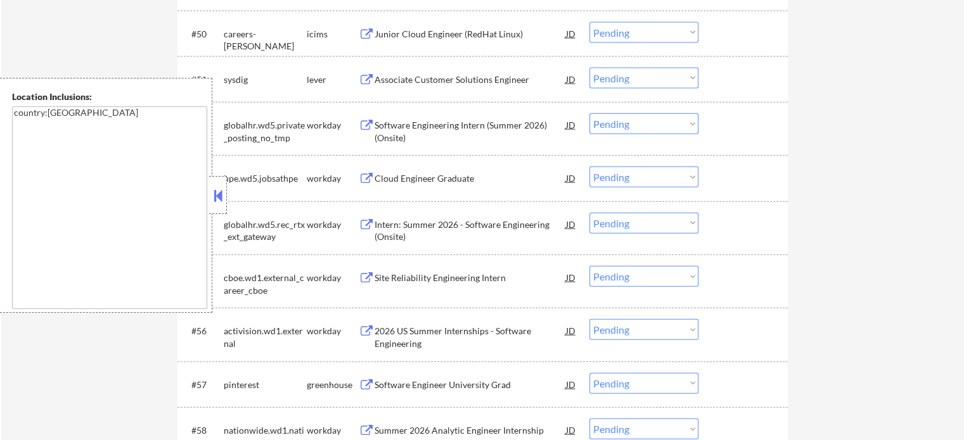
click at [490, 385] on div "Software Engineer University Grad" at bounding box center [470, 385] width 191 height 13
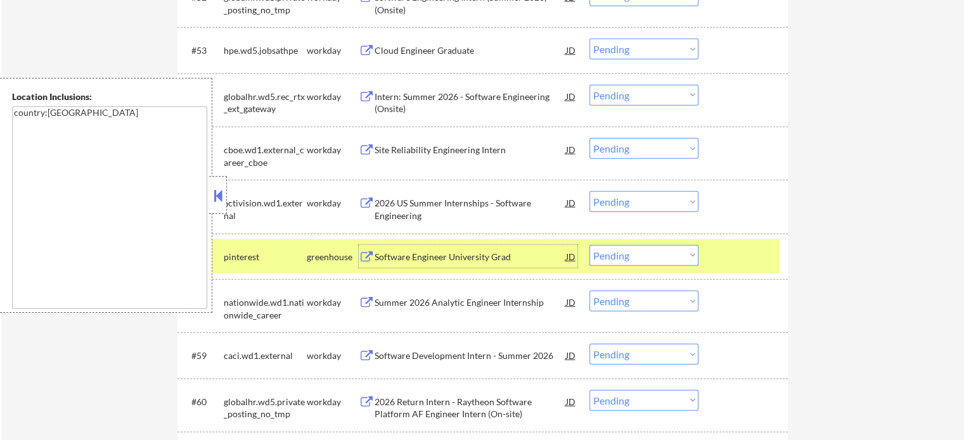
scroll to position [3105, 0]
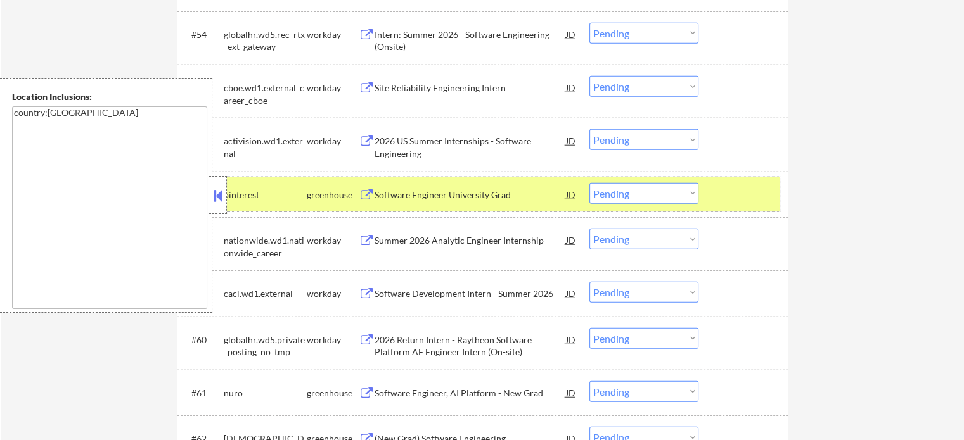
click at [745, 210] on div "#57 pinterest greenhouse Software Engineer University Grad JD Choose an option.…" at bounding box center [480, 194] width 598 height 34
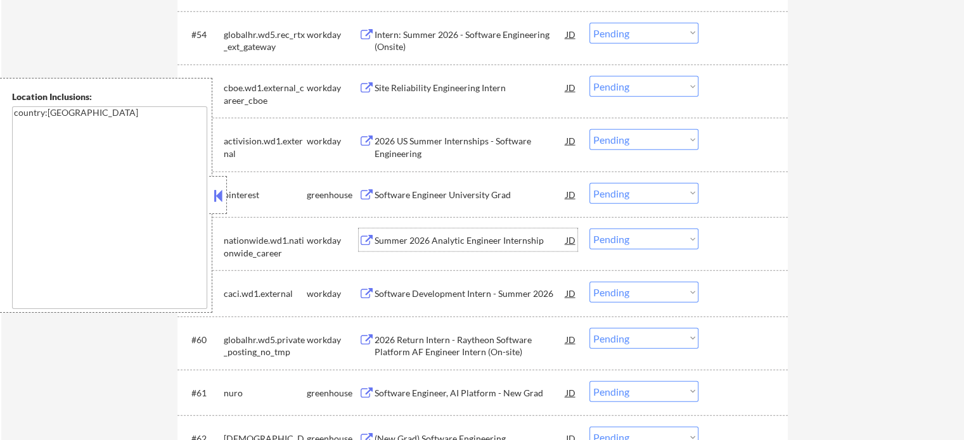
drag, startPoint x: 406, startPoint y: 248, endPoint x: 398, endPoint y: 248, distance: 8.2
click at [406, 248] on div "Summer 2026 Analytic Engineer Internship" at bounding box center [470, 240] width 191 height 23
